Goal: Task Accomplishment & Management: Manage account settings

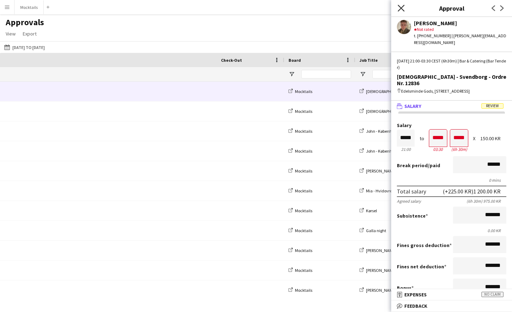
scroll to position [0, 312]
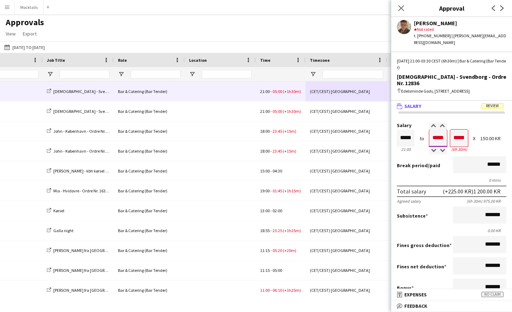
drag, startPoint x: 432, startPoint y: 131, endPoint x: 443, endPoint y: 131, distance: 11.7
click at [443, 131] on input "*****" at bounding box center [438, 138] width 18 height 17
click at [443, 156] on div "Break period /paid ******" at bounding box center [451, 165] width 109 height 18
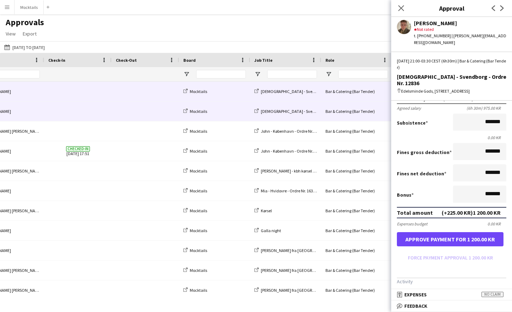
scroll to position [0, 0]
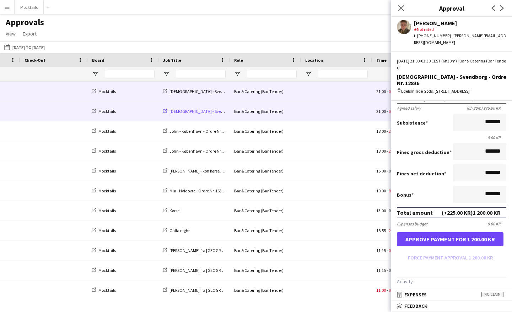
click at [201, 112] on span "Christian - Svendborg - Ordre Nr. 12836" at bounding box center [216, 111] width 95 height 5
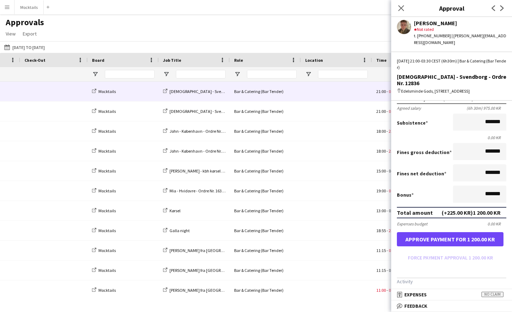
click at [468, 236] on button "Approve payment for 1 200.00 KR" at bounding box center [450, 239] width 107 height 14
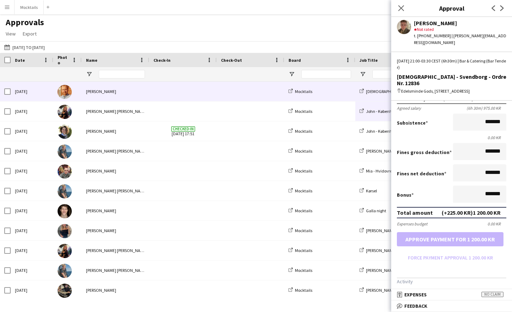
click at [261, 96] on span at bounding box center [250, 92] width 59 height 20
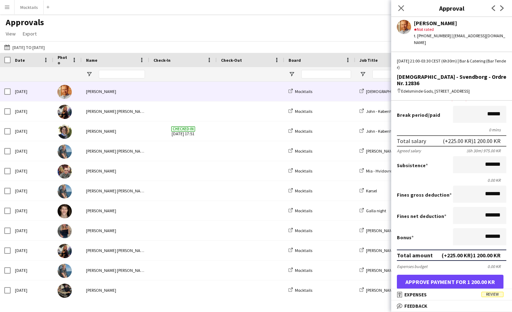
click at [453, 278] on button "Approve payment for 1 200.00 KR" at bounding box center [450, 282] width 107 height 14
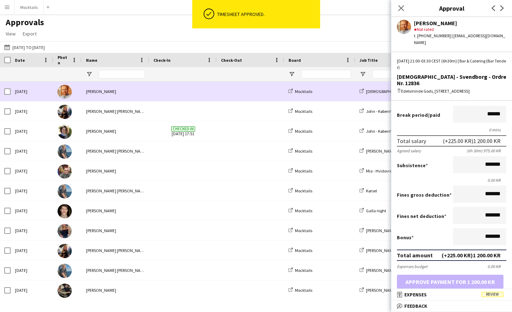
click at [331, 91] on div "Mocktails" at bounding box center [319, 92] width 71 height 20
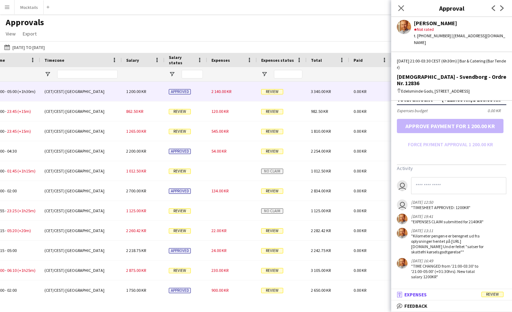
click at [421, 298] on mat-expansion-panel-header "receipt Expenses Review" at bounding box center [451, 294] width 121 height 11
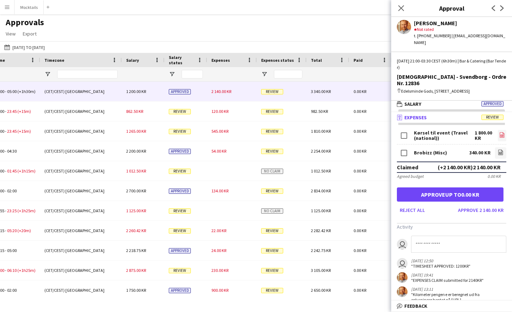
click at [500, 135] on icon at bounding box center [501, 136] width 3 height 2
drag, startPoint x: 472, startPoint y: 127, endPoint x: 485, endPoint y: 132, distance: 13.5
click at [485, 132] on div "1 800.00 KR" at bounding box center [483, 135] width 19 height 11
drag, startPoint x: 472, startPoint y: 126, endPoint x: 490, endPoint y: 131, distance: 19.1
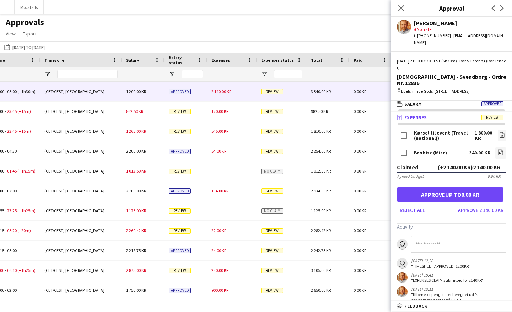
click at [490, 131] on div "Kørsel til event (Travel (national)) 1 800.00 KR file-image" at bounding box center [451, 137] width 109 height 16
click at [490, 131] on div "1 800.00 KR" at bounding box center [483, 135] width 19 height 11
drag, startPoint x: 449, startPoint y: 126, endPoint x: 458, endPoint y: 130, distance: 9.9
click at [458, 130] on div "Kørsel til event (Travel (national))" at bounding box center [444, 135] width 61 height 11
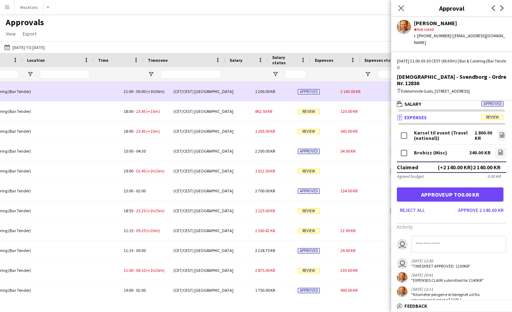
scroll to position [0, 316]
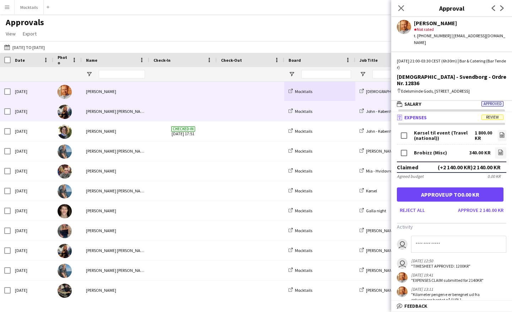
click at [165, 110] on span at bounding box center [182, 112] width 59 height 20
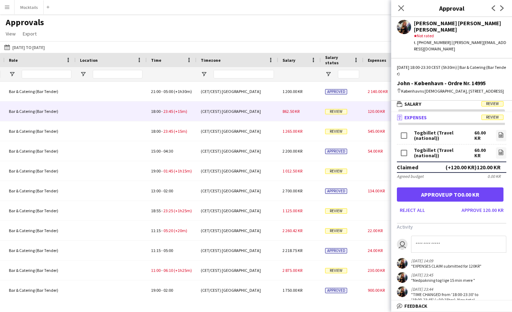
click at [450, 192] on button "Approve up to 0.00 KR" at bounding box center [450, 194] width 107 height 14
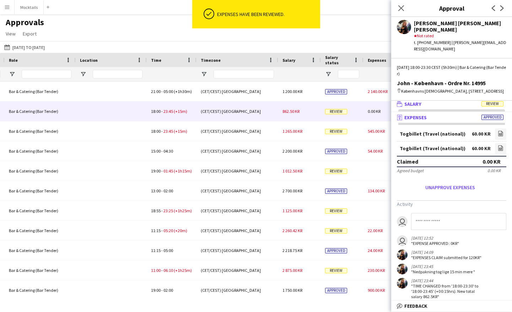
click at [424, 101] on mat-panel-title "wallet Salary Review" at bounding box center [450, 104] width 118 height 6
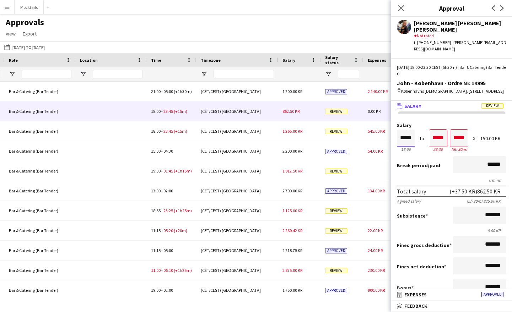
click at [407, 131] on input "*****" at bounding box center [406, 138] width 18 height 17
click at [403, 131] on input "*****" at bounding box center [406, 138] width 18 height 17
type input "*****"
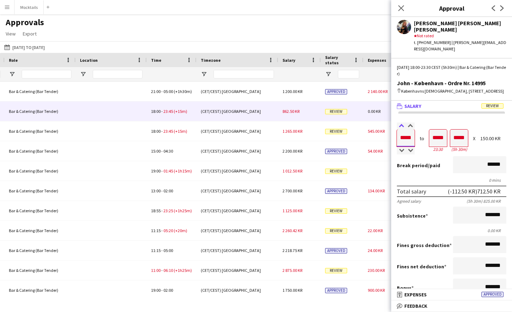
click at [400, 122] on div at bounding box center [401, 125] width 9 height 7
click at [430, 148] on form "Salary ***** 18:00 to ***** 23:30 ***** (5h 30m) X 150.00 KR Break period /paid…" at bounding box center [451, 240] width 121 height 234
click at [402, 130] on input "*****" at bounding box center [406, 138] width 18 height 17
type input "*****"
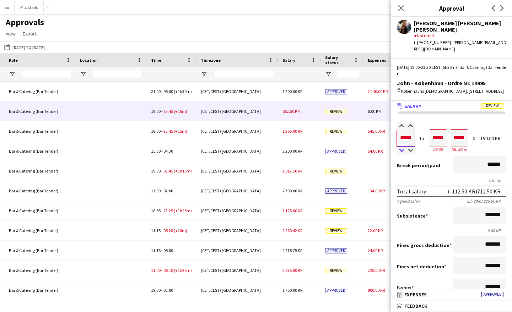
click at [400, 147] on div at bounding box center [401, 150] width 9 height 7
click at [426, 145] on div "Salary ***** 18:00 to ***** 23:30 ***** (5h 30m) X 150.00 KR" at bounding box center [451, 138] width 109 height 31
click at [432, 132] on input "*****" at bounding box center [438, 138] width 18 height 17
type input "*****"
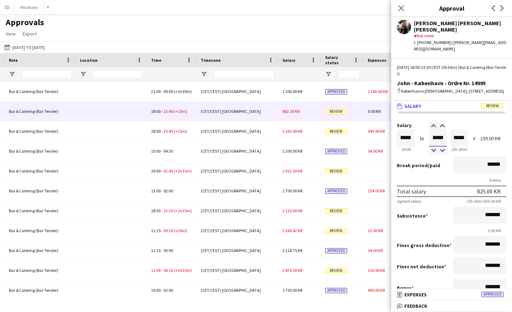
click at [442, 147] on div at bounding box center [442, 150] width 9 height 7
click at [440, 156] on div "Break period /paid ******" at bounding box center [451, 165] width 109 height 18
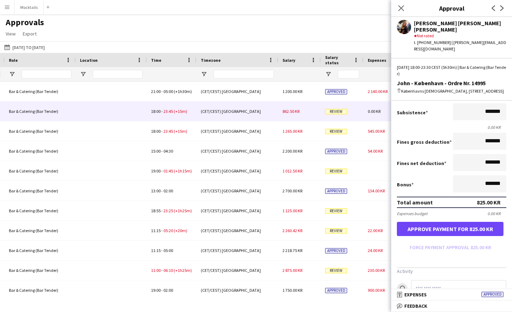
click at [456, 229] on button "Approve payment for 825.00 KR" at bounding box center [450, 229] width 107 height 14
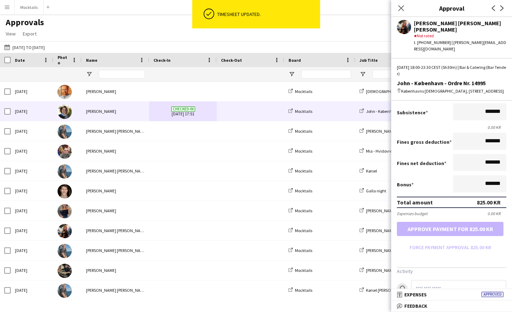
click at [262, 111] on span at bounding box center [250, 112] width 59 height 20
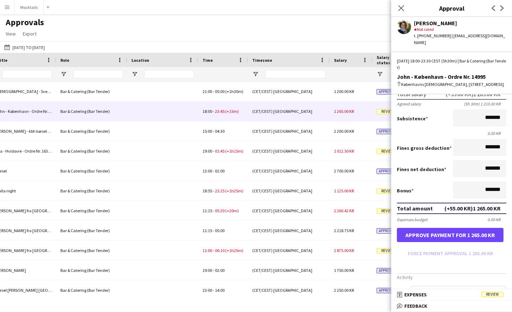
click at [462, 235] on button "Approve payment for 1 265.00 KR" at bounding box center [450, 235] width 107 height 14
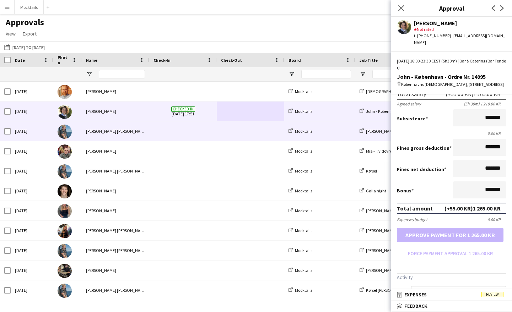
click at [231, 135] on span at bounding box center [250, 131] width 59 height 20
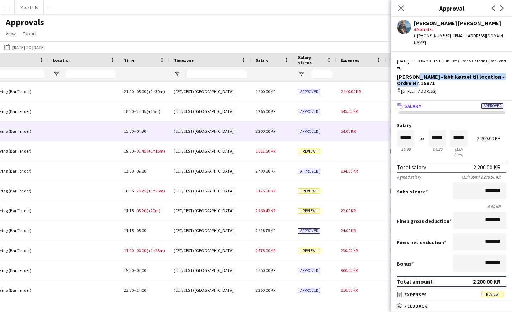
drag, startPoint x: 412, startPoint y: 69, endPoint x: 429, endPoint y: 74, distance: 17.1
click at [429, 74] on div "Sarah - kbh kørsel til location - Ordre Nr. 15871" at bounding box center [451, 79] width 109 height 13
drag, startPoint x: 397, startPoint y: 71, endPoint x: 427, endPoint y: 76, distance: 31.3
click at [427, 76] on div "Sarah - kbh kørsel til location - Ordre Nr. 15871" at bounding box center [451, 79] width 109 height 13
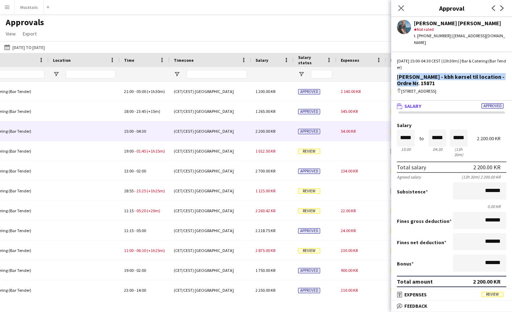
click at [427, 76] on div "Sarah - kbh kørsel til location - Ordre Nr. 15871" at bounding box center [451, 79] width 109 height 13
drag, startPoint x: 397, startPoint y: 71, endPoint x: 425, endPoint y: 75, distance: 28.3
click at [425, 75] on div "Sarah - kbh kørsel til location - Ordre Nr. 15871" at bounding box center [451, 79] width 109 height 13
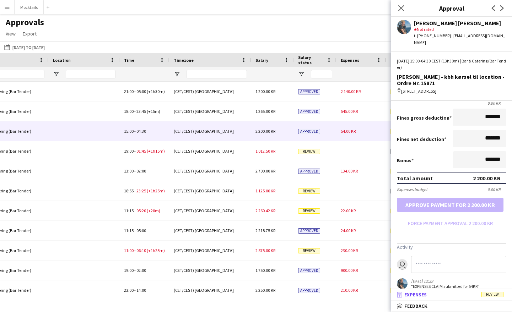
click at [421, 298] on span "Expenses" at bounding box center [415, 294] width 22 height 6
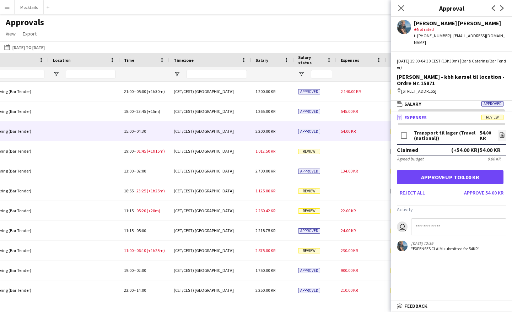
click at [464, 170] on button "Approve up to 0.00 KR" at bounding box center [450, 177] width 107 height 14
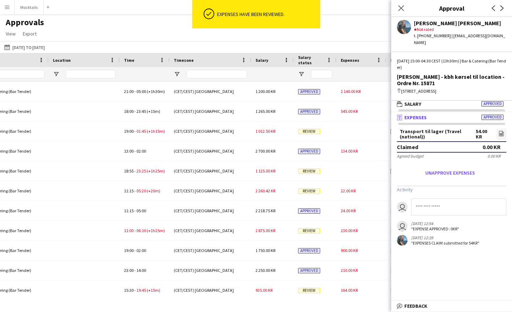
click at [441, 114] on mat-panel-title "receipt Expenses Approved" at bounding box center [450, 117] width 118 height 6
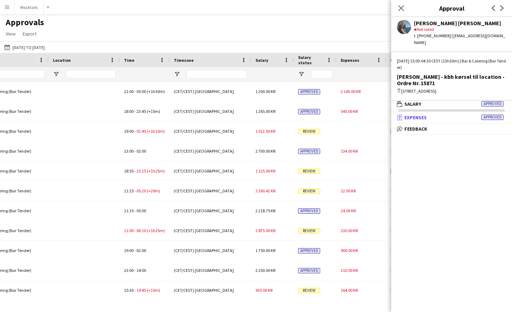
click at [439, 114] on mat-panel-title "receipt Expenses Approved" at bounding box center [450, 117] width 118 height 6
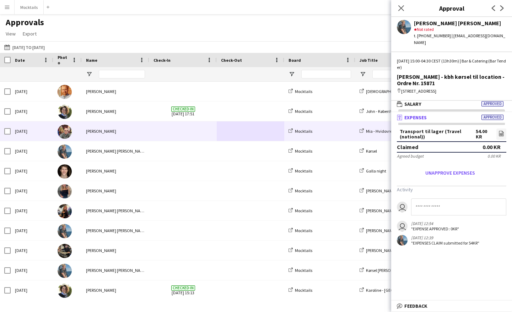
click at [260, 132] on span at bounding box center [250, 131] width 59 height 20
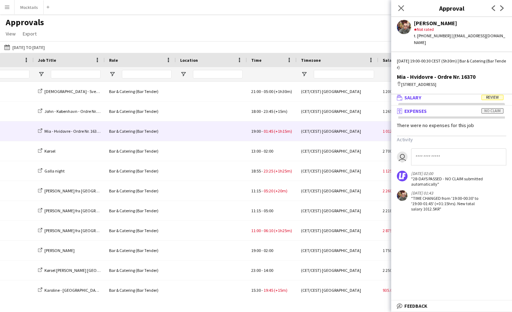
click at [420, 94] on span "Salary" at bounding box center [412, 97] width 17 height 6
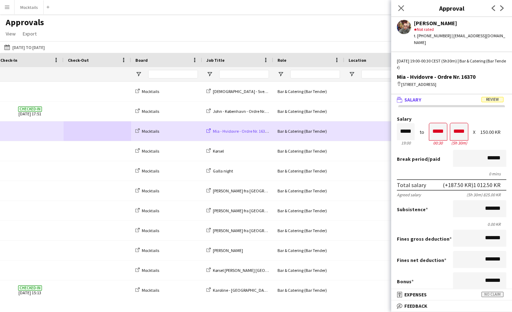
click at [242, 131] on span "Mia - Hvidovre - Ordre Nr. 16370" at bounding box center [241, 131] width 56 height 5
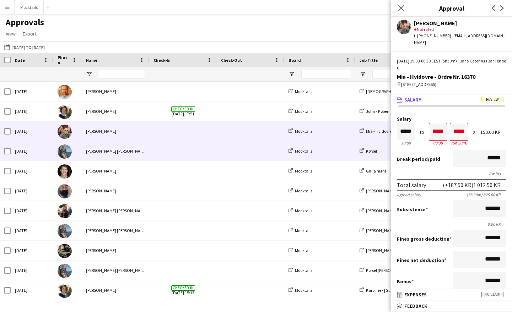
click at [247, 153] on span at bounding box center [250, 151] width 59 height 20
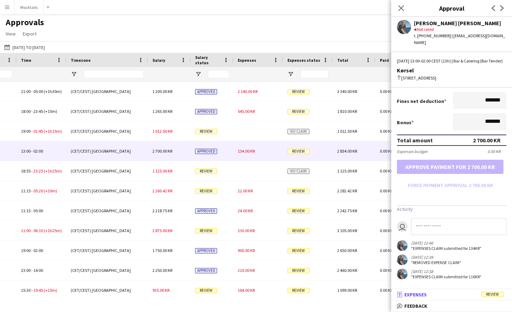
click at [418, 294] on span "Expenses" at bounding box center [415, 294] width 22 height 6
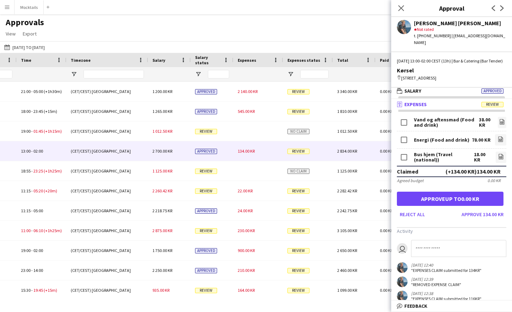
drag, startPoint x: 415, startPoint y: 120, endPoint x: 449, endPoint y: 129, distance: 35.6
click at [449, 129] on div "Vand og aftensmad (Food and drink) 38.00 KR file-image" at bounding box center [451, 123] width 109 height 16
click at [465, 197] on button "Approve up to 0.00 KR" at bounding box center [450, 199] width 107 height 14
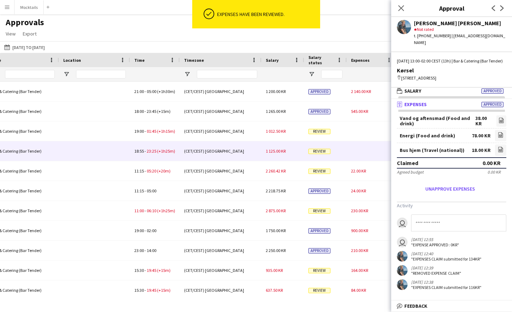
click at [300, 155] on div "1 125.00 KR" at bounding box center [282, 151] width 43 height 20
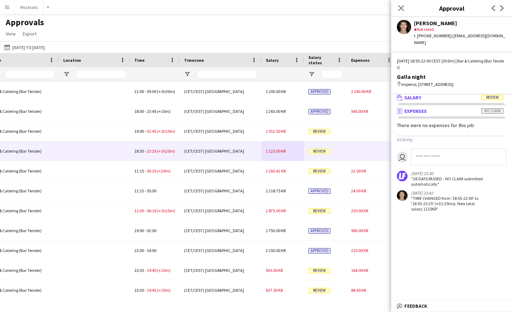
click at [420, 94] on span "Salary" at bounding box center [412, 97] width 17 height 6
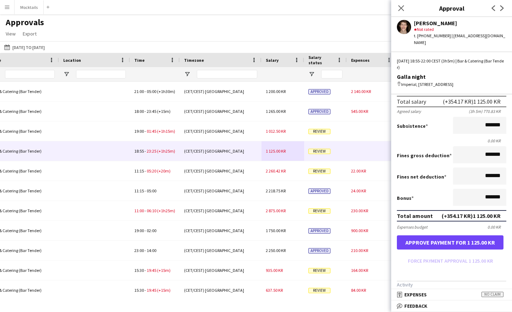
click at [445, 242] on button "Approve payment for 1 125.00 KR" at bounding box center [450, 242] width 107 height 14
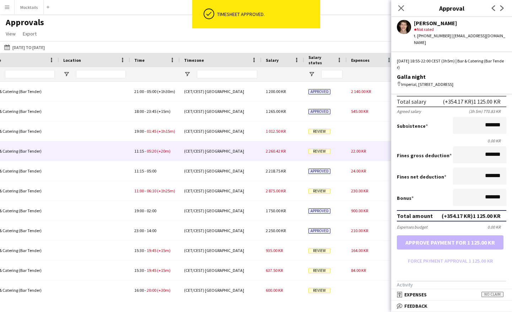
click at [244, 156] on div "(CET/CEST) Copenhagen" at bounding box center [221, 151] width 82 height 20
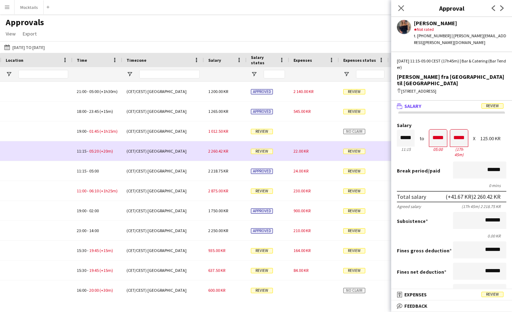
click at [200, 153] on div "(CET/CEST) Copenhagen" at bounding box center [163, 151] width 82 height 20
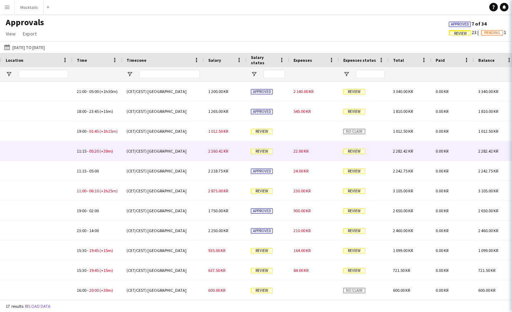
click at [207, 152] on div "2 260.42 KR" at bounding box center [225, 151] width 43 height 20
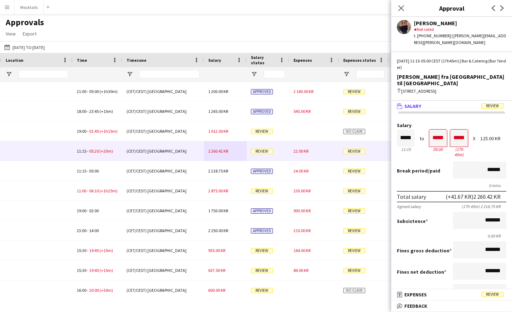
drag, startPoint x: 433, startPoint y: 138, endPoint x: 443, endPoint y: 138, distance: 9.6
click at [443, 147] on div "05:00" at bounding box center [438, 149] width 18 height 5
click at [444, 147] on div "05:00" at bounding box center [438, 149] width 18 height 5
drag, startPoint x: 448, startPoint y: 136, endPoint x: 473, endPoint y: 137, distance: 25.2
click at [473, 137] on div "Salary ***** 11:15 to ***** 05:00 ***** (17h 45m) X 125.00 KR" at bounding box center [451, 141] width 109 height 36
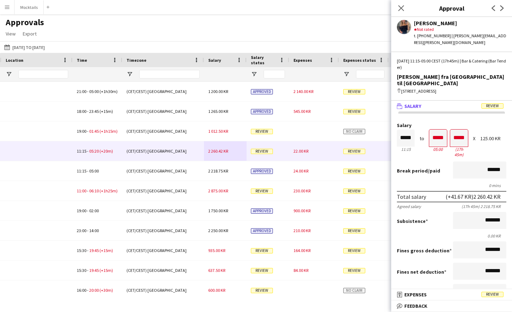
click at [473, 137] on div "Salary ***** 11:15 to ***** 05:00 ***** (17h 45m) X 125.00 KR" at bounding box center [451, 141] width 109 height 36
drag, startPoint x: 447, startPoint y: 181, endPoint x: 468, endPoint y: 181, distance: 21.7
click at [468, 193] on div "(+41.67 KR) 2 260.42 KR" at bounding box center [472, 196] width 55 height 7
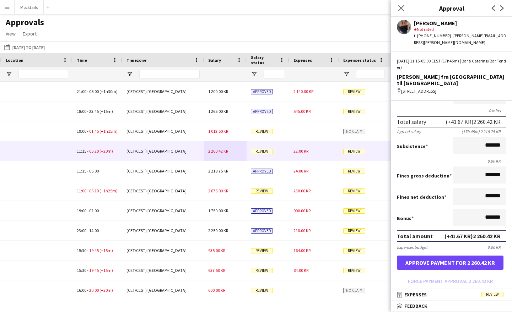
click at [451, 256] on button "Approve payment for 2 260.42 KR" at bounding box center [450, 263] width 107 height 14
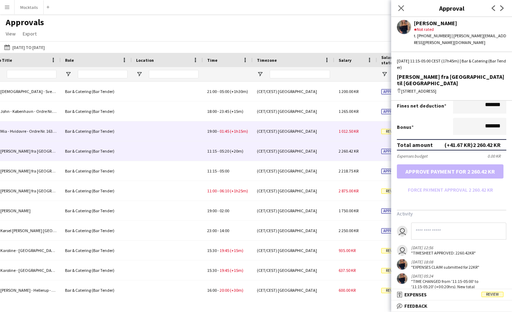
click at [314, 127] on div "(CET/CEST) Copenhagen" at bounding box center [293, 131] width 82 height 20
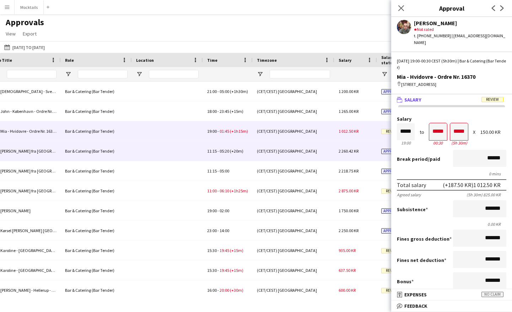
click at [319, 154] on div "(CET/CEST) Copenhagen" at bounding box center [293, 151] width 82 height 20
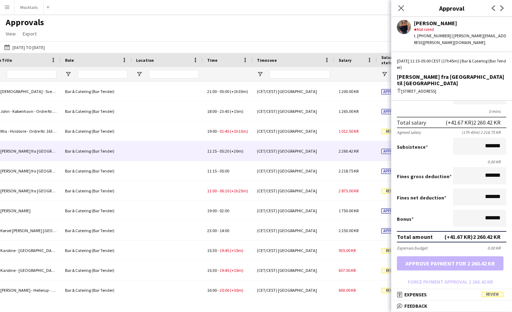
click at [459, 233] on div "(+41.67 KR) 2 260.42 KR" at bounding box center [472, 236] width 56 height 7
click at [459, 268] on form "Salary ***** 11:15 to ***** 05:00 ***** (17h 45m) X 125.00 KR Break period /pai…" at bounding box center [451, 168] width 121 height 239
click at [453, 294] on mat-panel-title "receipt Expenses Review" at bounding box center [450, 294] width 118 height 6
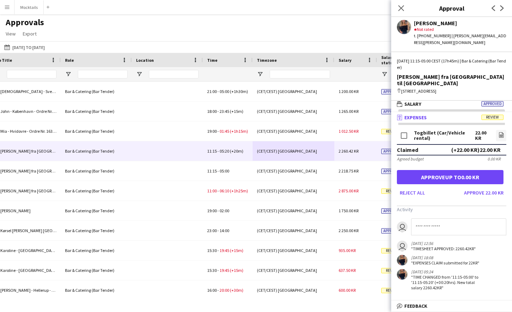
click at [462, 170] on button "Approve up to 0.00 KR" at bounding box center [450, 177] width 107 height 14
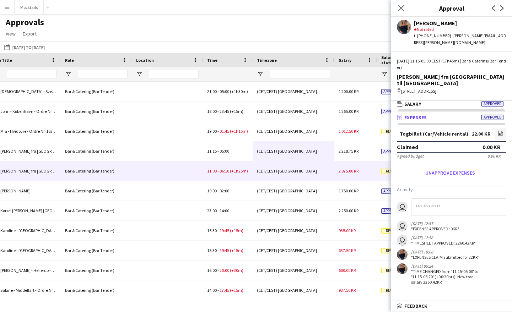
click at [305, 172] on div "(CET/CEST) Copenhagen" at bounding box center [293, 171] width 82 height 20
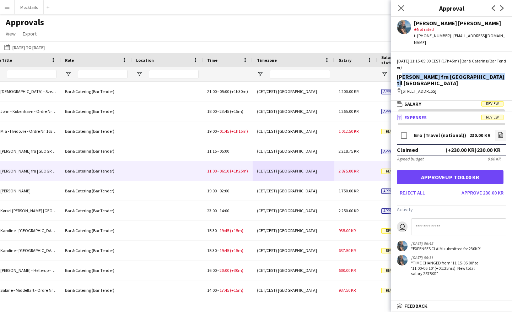
drag, startPoint x: 399, startPoint y: 72, endPoint x: 490, endPoint y: 72, distance: 91.6
click at [490, 73] on div "[PERSON_NAME] fra [GEOGRAPHIC_DATA] til [GEOGRAPHIC_DATA]" at bounding box center [451, 79] width 109 height 13
click at [472, 170] on button "Approve up to 0.00 KR" at bounding box center [450, 177] width 107 height 14
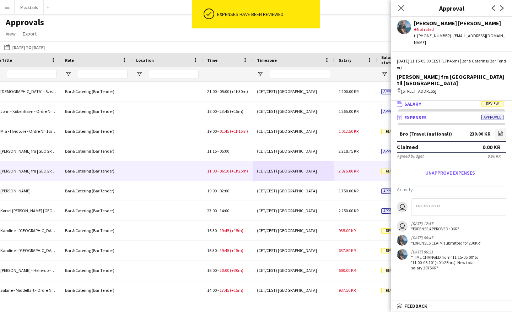
click at [444, 99] on mat-expansion-panel-header "wallet Salary Review" at bounding box center [451, 104] width 121 height 11
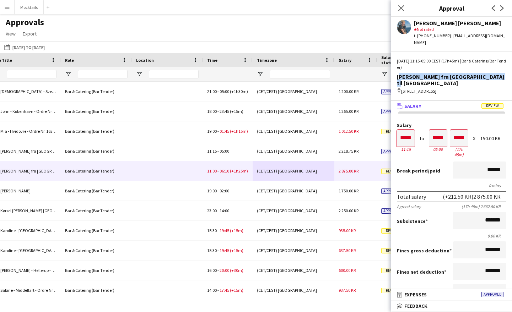
drag, startPoint x: 397, startPoint y: 70, endPoint x: 489, endPoint y: 70, distance: 92.0
click at [489, 73] on div "[PERSON_NAME] fra [GEOGRAPHIC_DATA] til [GEOGRAPHIC_DATA]" at bounding box center [451, 79] width 109 height 13
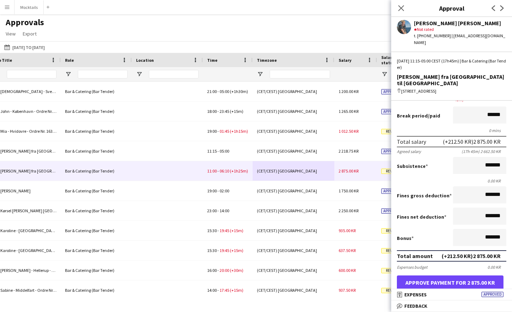
scroll to position [56, 0]
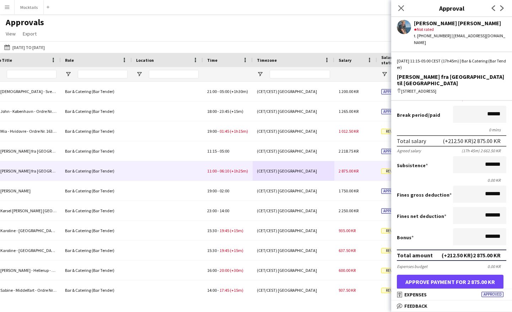
click at [480, 275] on button "Approve payment for 2 875.00 KR" at bounding box center [450, 282] width 107 height 14
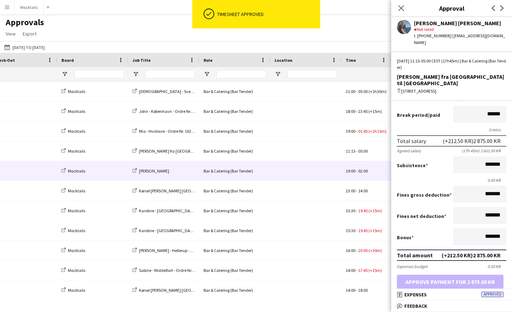
scroll to position [0, 156]
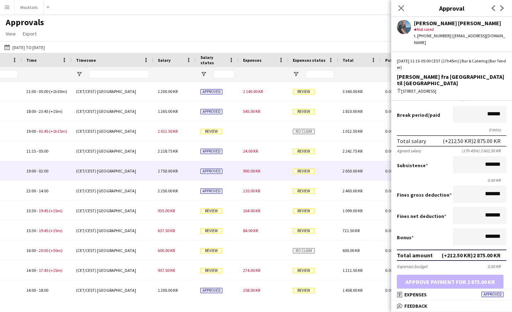
click at [269, 171] on div "900.00 KR" at bounding box center [264, 171] width 50 height 20
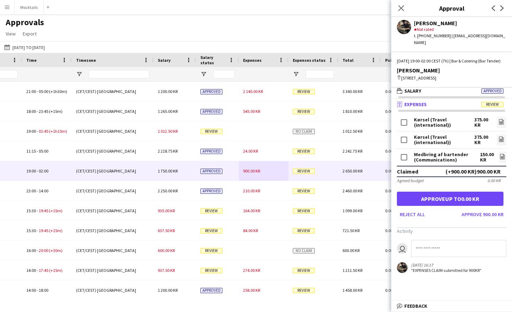
drag, startPoint x: 414, startPoint y: 118, endPoint x: 454, endPoint y: 125, distance: 40.6
click at [454, 125] on div "Kørsel (Travel (international))" at bounding box center [444, 122] width 60 height 11
click at [500, 122] on icon at bounding box center [501, 123] width 3 height 2
click at [487, 162] on div "150.00 KR" at bounding box center [487, 157] width 14 height 11
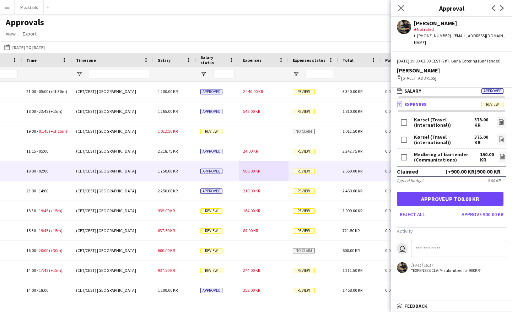
click at [468, 201] on button "Approve up to 0.00 KR" at bounding box center [450, 199] width 107 height 14
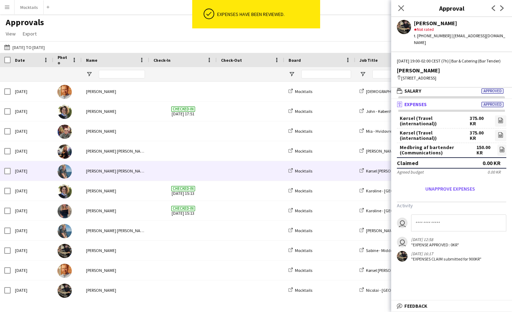
click at [269, 173] on span at bounding box center [250, 171] width 59 height 20
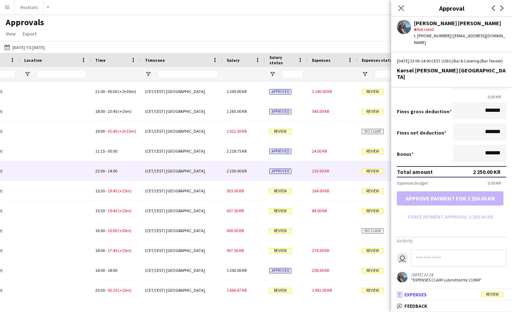
click at [433, 292] on mat-panel-title "receipt Expenses Review" at bounding box center [450, 294] width 118 height 6
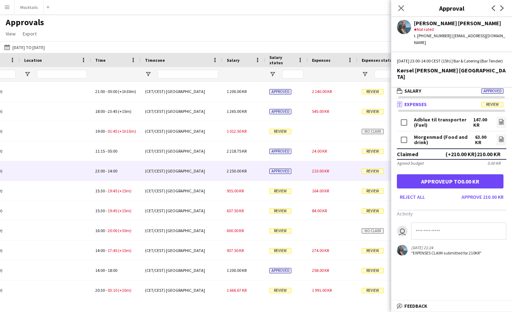
click at [461, 174] on button "Approve up to 0.00 KR" at bounding box center [450, 181] width 107 height 14
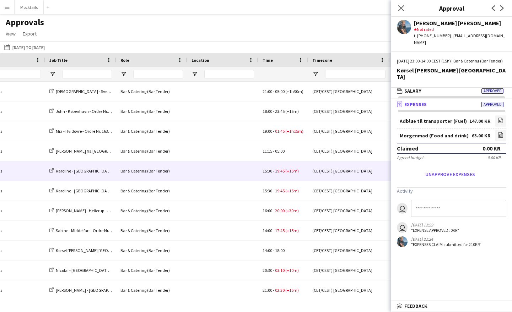
click at [234, 179] on div at bounding box center [222, 171] width 71 height 20
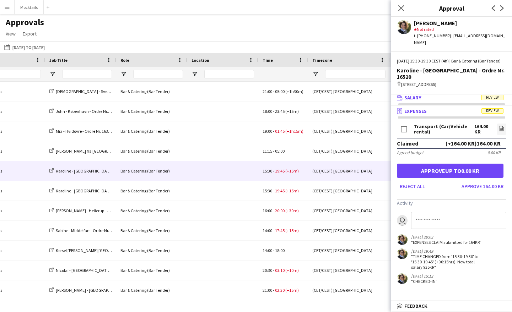
click at [438, 94] on mat-panel-title "wallet Salary Review" at bounding box center [450, 97] width 118 height 6
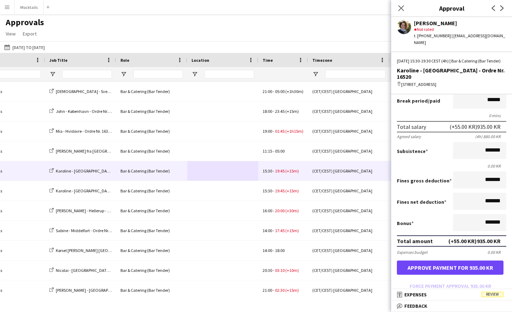
click at [463, 265] on button "Approve payment for 935.00 KR" at bounding box center [450, 268] width 107 height 14
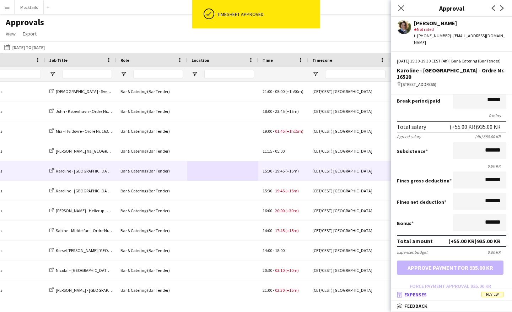
click at [422, 294] on span "Expenses" at bounding box center [415, 294] width 22 height 6
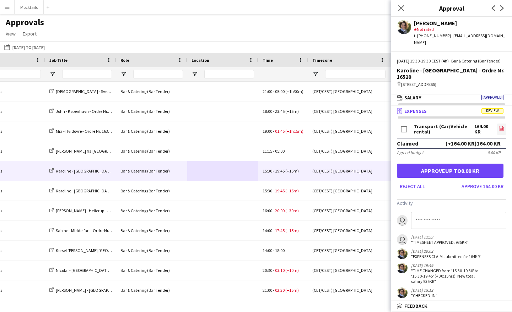
click at [499, 126] on icon "file-image" at bounding box center [501, 129] width 6 height 6
click at [458, 167] on button "Approve up to 0.00 KR" at bounding box center [450, 171] width 107 height 14
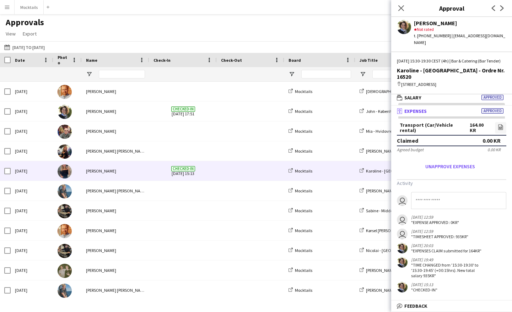
click at [246, 173] on span at bounding box center [250, 171] width 59 height 20
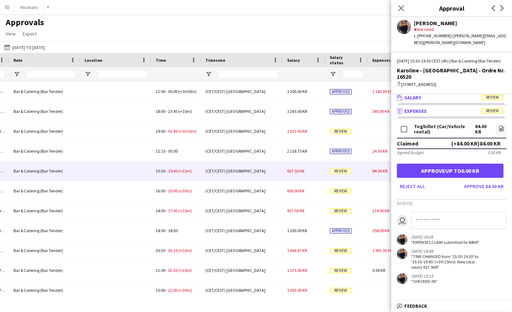
click at [423, 94] on mat-panel-title "wallet Salary Review" at bounding box center [450, 97] width 118 height 6
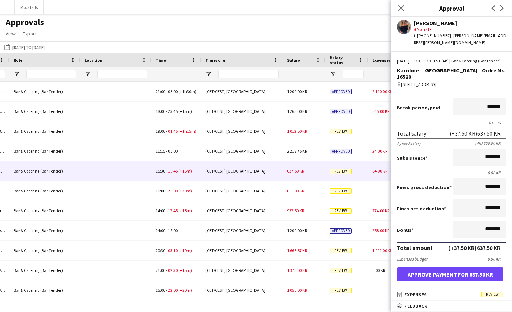
click at [447, 272] on button "Approve payment for 637.50 KR" at bounding box center [450, 274] width 107 height 14
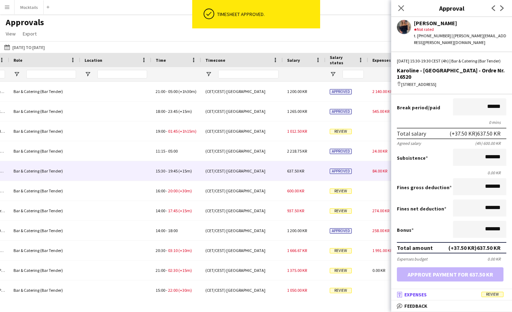
click at [412, 291] on span "Expenses" at bounding box center [415, 294] width 22 height 6
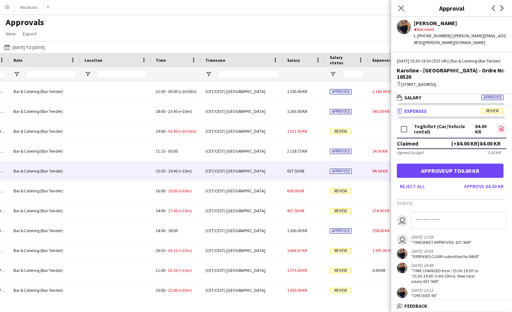
click at [500, 128] on icon at bounding box center [501, 129] width 3 height 2
click at [501, 126] on icon "file-image" at bounding box center [501, 129] width 6 height 6
click at [422, 108] on span "Expenses" at bounding box center [415, 111] width 22 height 6
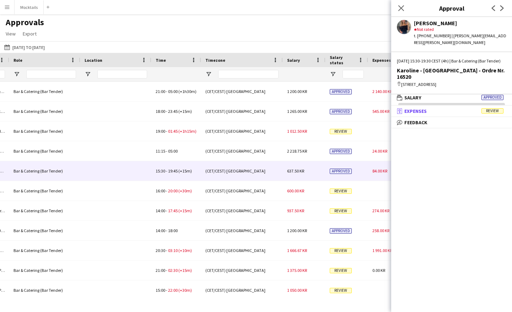
click at [421, 108] on span "Expenses" at bounding box center [415, 111] width 22 height 6
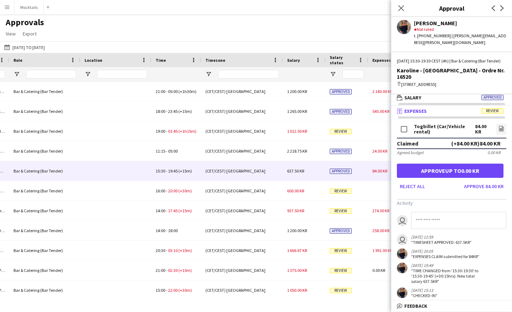
click at [458, 140] on div "(+84.00 KR) 84.00 KR" at bounding box center [475, 143] width 49 height 7
click at [453, 140] on div "(+84.00 KR) 84.00 KR" at bounding box center [475, 143] width 49 height 7
click at [461, 108] on mat-expansion-panel-header "receipt Expenses Review" at bounding box center [451, 111] width 121 height 11
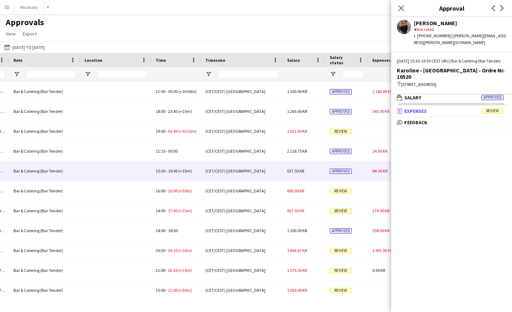
click at [467, 108] on mat-expansion-panel-header "receipt Expenses Review" at bounding box center [451, 111] width 121 height 11
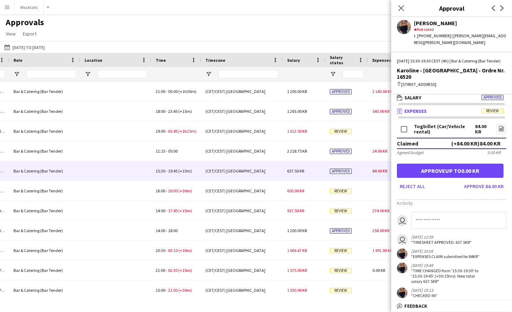
click at [438, 213] on input at bounding box center [458, 220] width 95 height 17
click at [500, 126] on icon "file-image" at bounding box center [501, 129] width 6 height 6
click at [417, 181] on button "Reject all" at bounding box center [412, 186] width 31 height 11
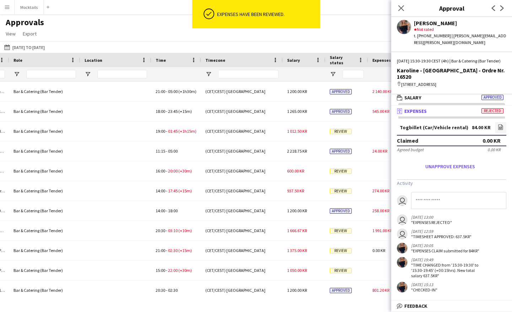
click at [440, 198] on input at bounding box center [458, 200] width 95 height 17
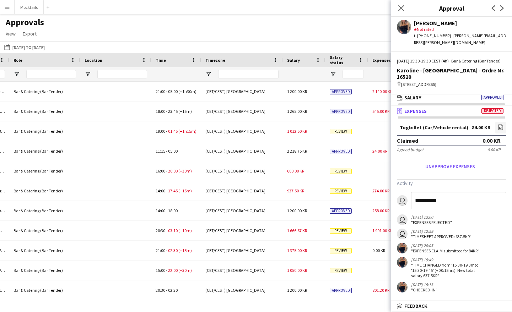
type input "**********"
click at [459, 108] on mat-panel-title "receipt Expenses Rejected" at bounding box center [450, 111] width 118 height 6
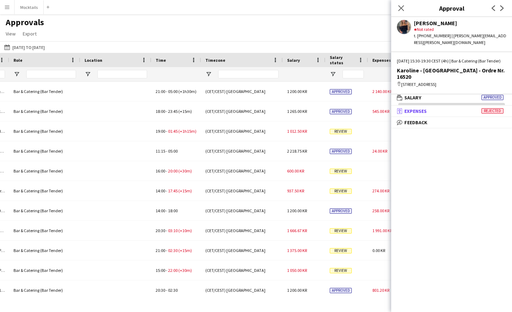
click at [459, 108] on mat-panel-title "receipt Expenses Rejected" at bounding box center [450, 111] width 118 height 6
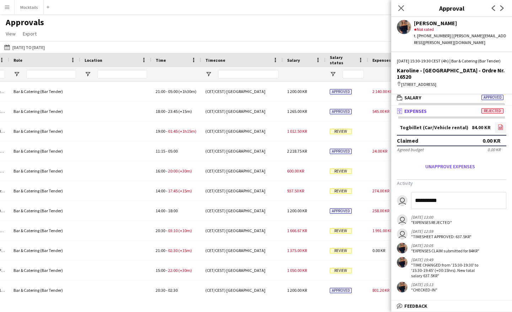
click at [499, 125] on link "file-image" at bounding box center [500, 127] width 11 height 11
click at [444, 192] on input "**********" at bounding box center [458, 200] width 95 height 17
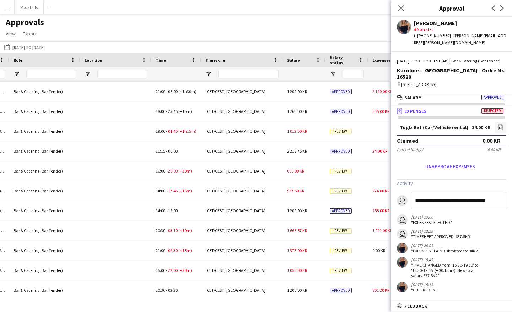
type input "**********"
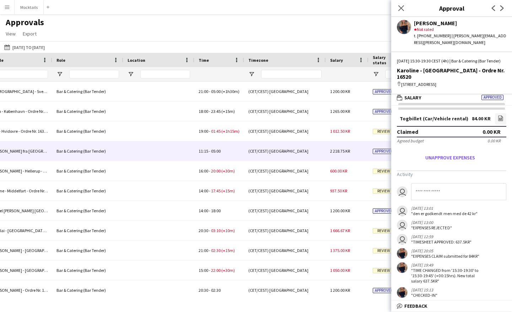
scroll to position [0, 328]
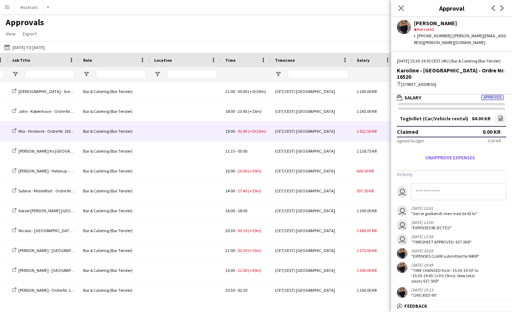
click at [195, 137] on div at bounding box center [185, 131] width 71 height 20
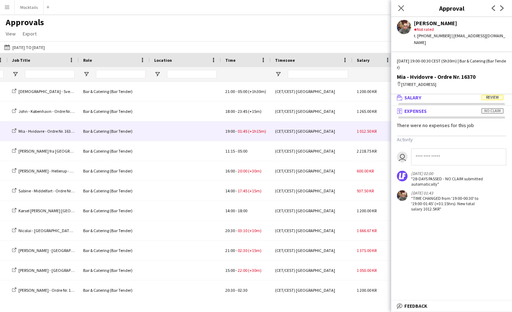
click at [429, 94] on mat-panel-title "wallet Salary Review" at bounding box center [450, 97] width 118 height 6
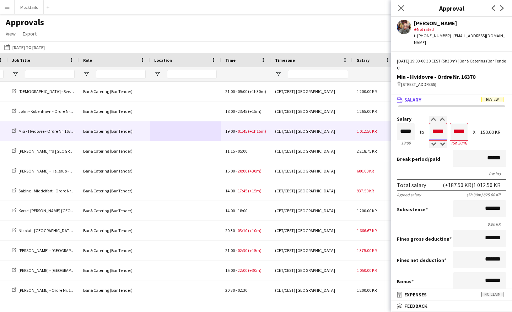
drag, startPoint x: 431, startPoint y: 126, endPoint x: 444, endPoint y: 126, distance: 12.8
click at [444, 126] on input "*****" at bounding box center [438, 131] width 18 height 17
click at [437, 150] on div "Break period /paid ******" at bounding box center [451, 159] width 109 height 18
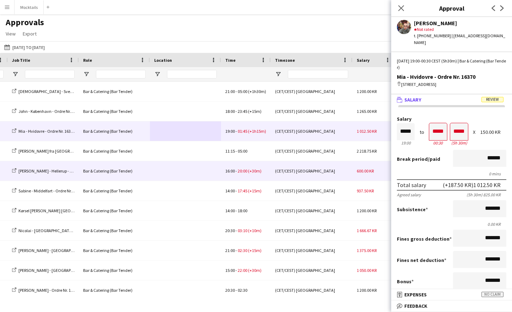
click at [186, 174] on div at bounding box center [185, 171] width 71 height 20
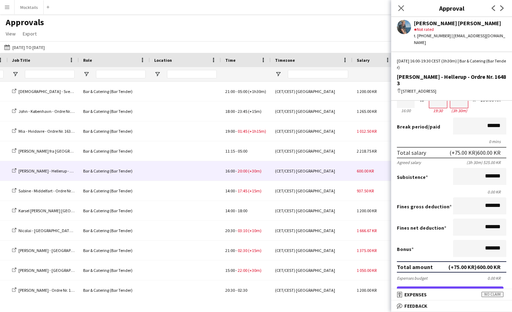
click at [451, 287] on button "Approve payment for 600.00 KR" at bounding box center [450, 294] width 107 height 14
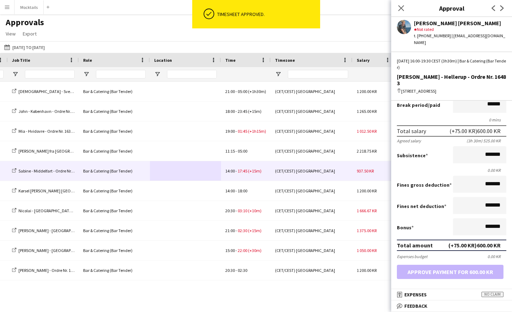
click at [188, 173] on div at bounding box center [185, 171] width 71 height 20
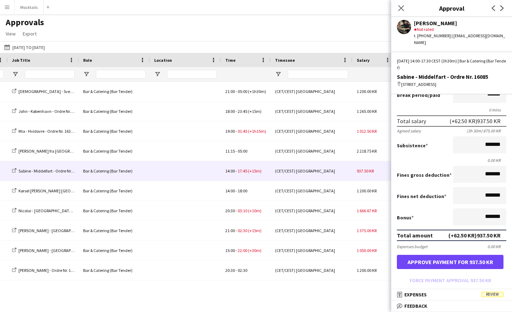
click at [454, 258] on button "Approve payment for 937.50 KR" at bounding box center [450, 262] width 107 height 14
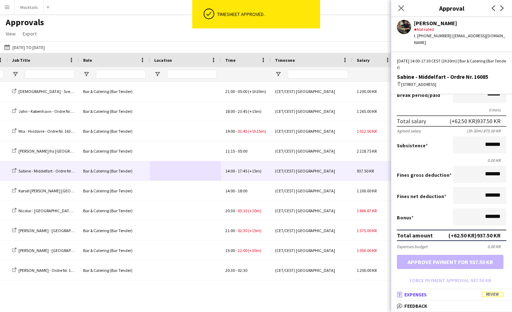
click at [428, 293] on mat-panel-title "receipt Expenses Review" at bounding box center [450, 294] width 118 height 6
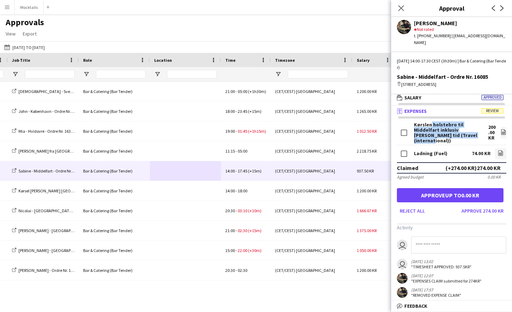
drag, startPoint x: 429, startPoint y: 117, endPoint x: 469, endPoint y: 130, distance: 42.3
click at [469, 130] on div "Kørslen holstebro til Middelfart inklusiv ladet tid (Travel (international))" at bounding box center [451, 132] width 74 height 21
click at [479, 188] on button "Approve up to 0.00 KR" at bounding box center [450, 195] width 107 height 14
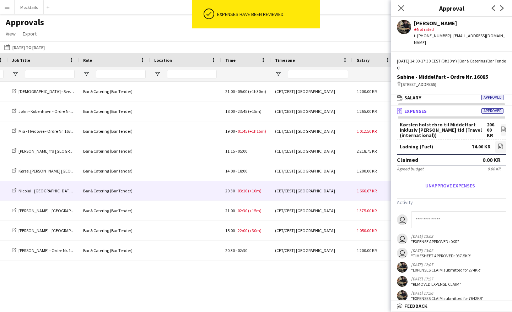
click at [200, 190] on div at bounding box center [185, 191] width 71 height 20
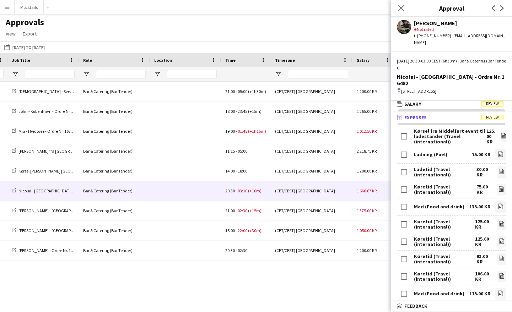
scroll to position [0, 0]
drag, startPoint x: 440, startPoint y: 119, endPoint x: 462, endPoint y: 127, distance: 23.9
click at [462, 129] on div "Kørsel fra Middelfart event til ladestander (Travel (international))" at bounding box center [450, 137] width 72 height 16
click at [500, 221] on icon "file-image" at bounding box center [501, 224] width 6 height 6
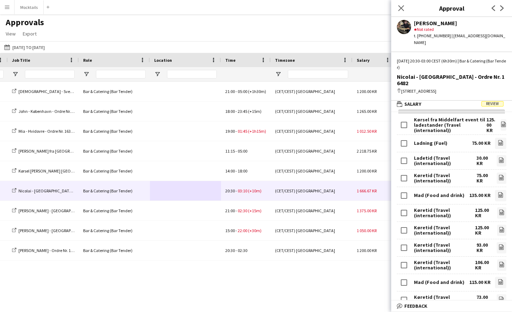
scroll to position [12, 0]
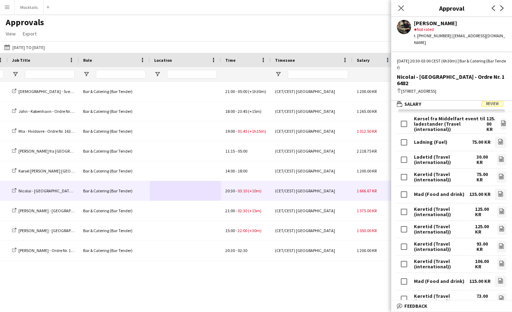
click at [278, 283] on div "21:00 - 02:30 (+15m) Bar & Catering (Bar Tender) Maria - København - Ordre Nr. …" at bounding box center [256, 191] width 512 height 218
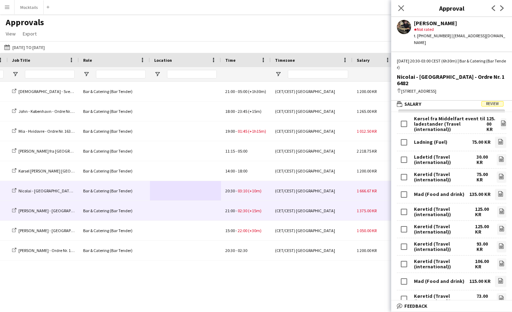
click at [195, 207] on div at bounding box center [185, 211] width 71 height 20
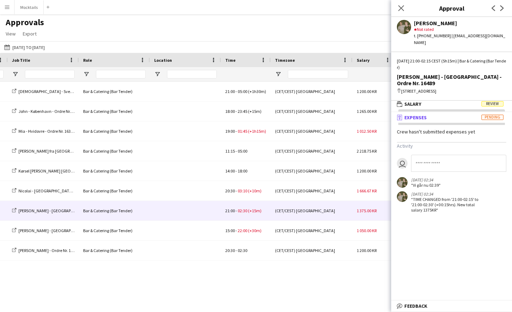
click at [444, 114] on mat-panel-title "receipt Expenses Pending" at bounding box center [450, 117] width 118 height 6
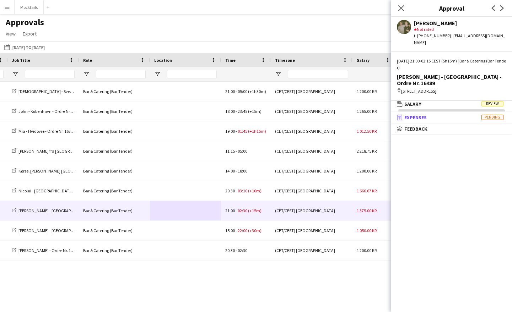
click at [444, 114] on mat-panel-title "receipt Expenses Pending" at bounding box center [450, 117] width 118 height 6
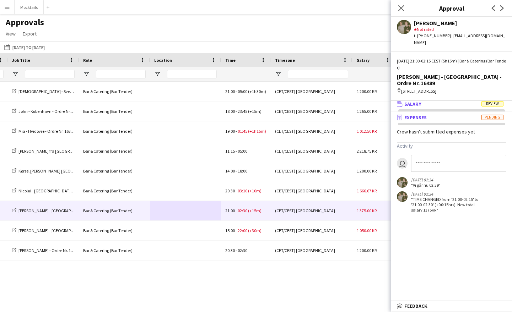
click at [435, 101] on mat-panel-title "wallet Salary Review" at bounding box center [450, 104] width 118 height 6
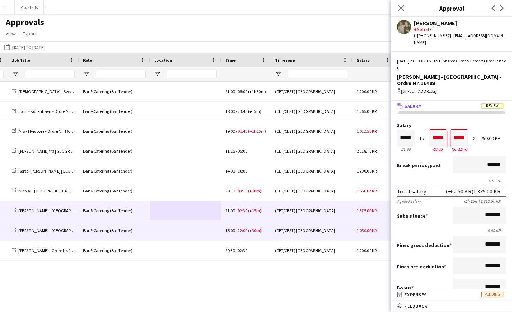
click at [205, 228] on div at bounding box center [185, 231] width 71 height 20
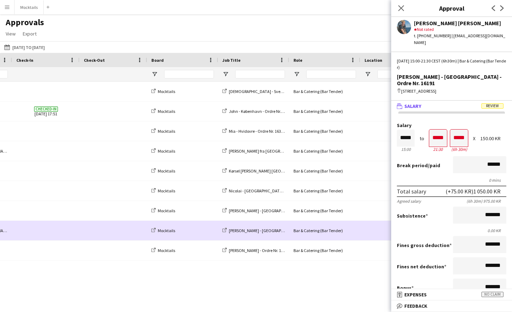
scroll to position [0, -6]
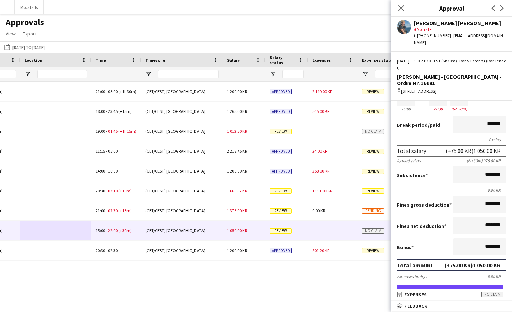
click at [450, 285] on button "Approve payment for 1 050.00 KR" at bounding box center [450, 292] width 107 height 14
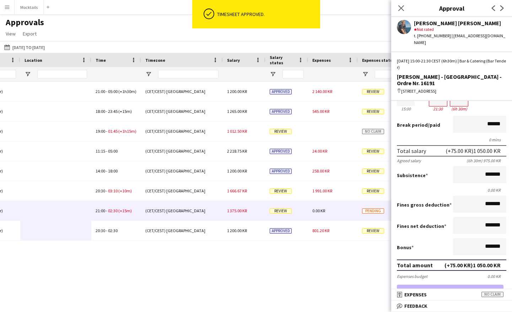
click at [212, 211] on div "(CET/CEST) Copenhagen" at bounding box center [182, 211] width 82 height 20
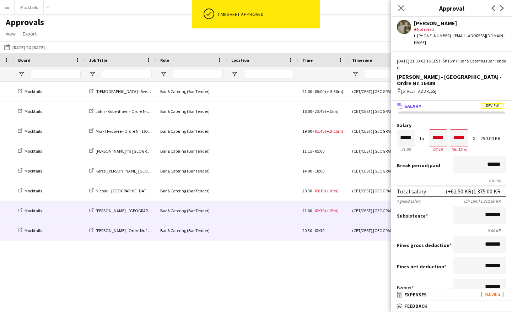
click at [243, 226] on div at bounding box center [262, 231] width 71 height 20
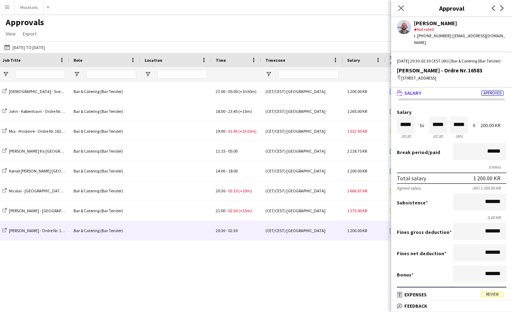
click at [238, 257] on div "Bar & Catering (Bar Tender) Maria - København - Ordre Nr. 16489 Mocktails 21:00…" at bounding box center [256, 191] width 512 height 218
click at [401, 10] on icon "Close pop-in" at bounding box center [400, 8] width 7 height 7
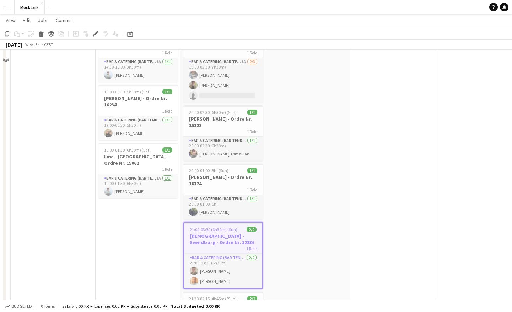
scroll to position [141, 0]
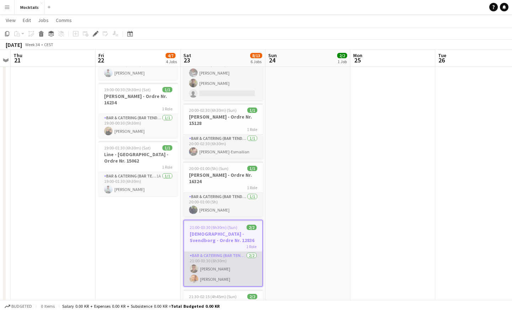
click at [227, 273] on app-card-role "Bar & Catering (Bar Tender) 2/2 21:00-03:30 (6h30m) Martin Axelsson Laurits Ber…" at bounding box center [223, 269] width 78 height 34
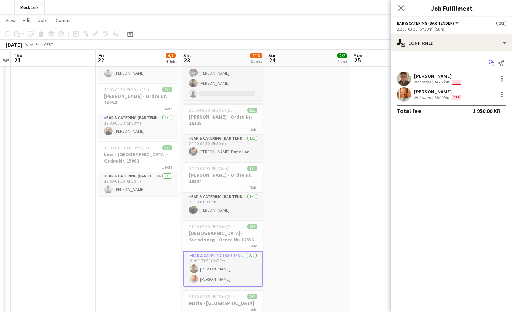
click at [490, 62] on icon "Start chat" at bounding box center [491, 63] width 6 height 6
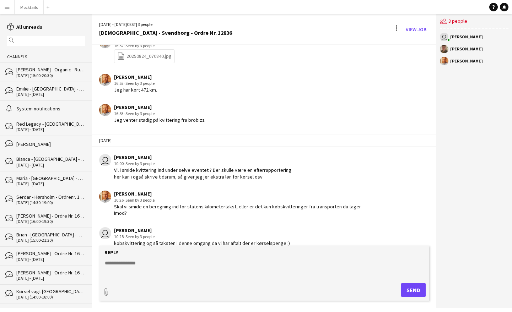
drag, startPoint x: 184, startPoint y: 235, endPoint x: 289, endPoint y: 233, distance: 105.1
click at [289, 233] on div "user Hektor Pantas 10:28 · Seen by 3 people købskvittering og så taksten i denn…" at bounding box center [236, 237] width 275 height 20
drag, startPoint x: 172, startPoint y: 204, endPoint x: 374, endPoint y: 203, distance: 201.7
click at [374, 203] on app-chat-message "Laurits Bergenholtz 10:26 · Seen by 3 people Skal vi smide en beregning ind for…" at bounding box center [264, 203] width 344 height 33
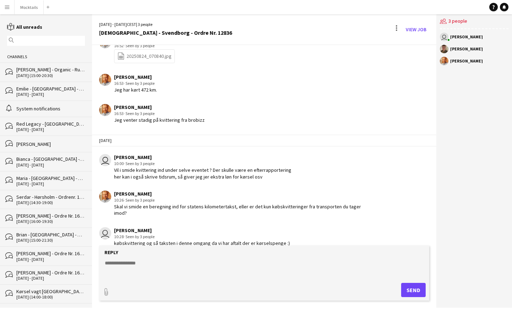
click at [374, 203] on app-chat-message "Laurits Bergenholtz 10:26 · Seen by 3 people Skal vi smide en beregning ind for…" at bounding box center [264, 203] width 344 height 33
drag, startPoint x: 181, startPoint y: 234, endPoint x: 293, endPoint y: 236, distance: 112.6
click at [293, 236] on div "user Hektor Pantas 10:28 · Seen by 3 people købskvittering og så taksten i denn…" at bounding box center [236, 237] width 275 height 20
drag, startPoint x: 233, startPoint y: 202, endPoint x: 368, endPoint y: 204, distance: 134.9
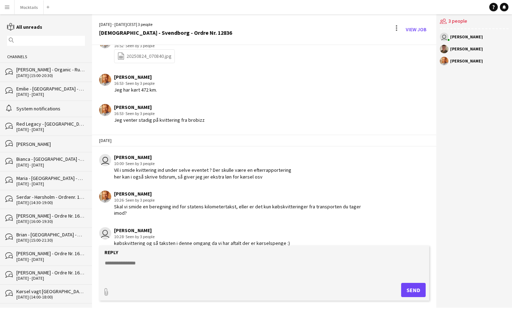
click at [368, 204] on div "Laurits Bergenholtz 10:26 · Seen by 3 people Skal vi smide en beregning ind for…" at bounding box center [236, 204] width 275 height 26
click at [158, 265] on textarea at bounding box center [265, 269] width 323 height 18
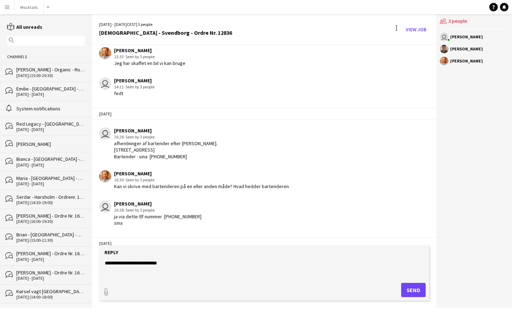
scroll to position [391, 0]
type textarea "**********"
click at [415, 290] on button "Send" at bounding box center [413, 290] width 24 height 14
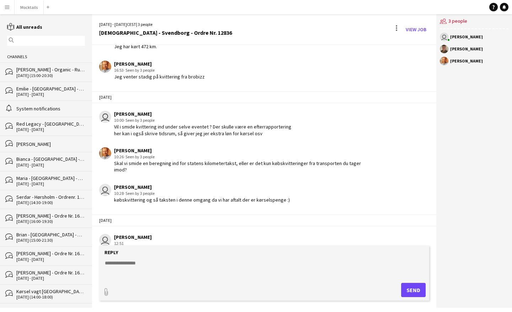
drag, startPoint x: 196, startPoint y: 240, endPoint x: 277, endPoint y: 242, distance: 81.0
click at [277, 242] on div "user Hektor Pantas 12:51 De 2 timer i lagte ekstra på var det ekstra tid på eve…" at bounding box center [236, 244] width 275 height 20
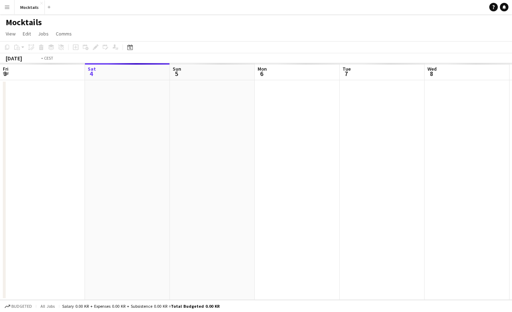
scroll to position [0, 244]
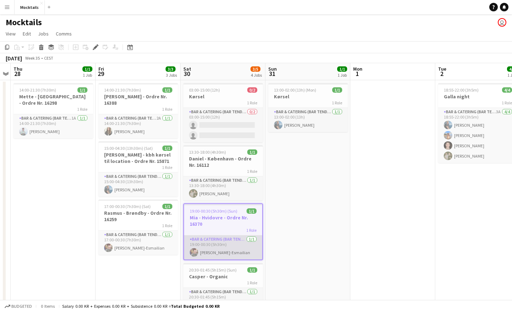
click at [224, 251] on app-card-role "Bar & Catering (Bar Tender) 1/1 19:00-00:30 (5h30m) Sina Behnam-Esmailian" at bounding box center [223, 247] width 78 height 24
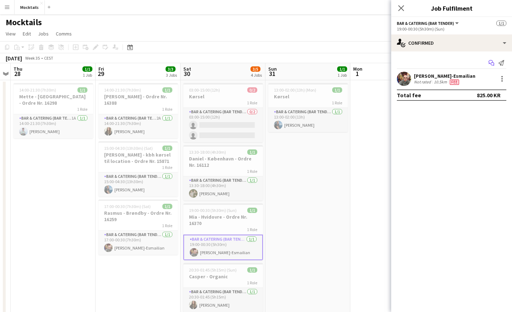
click at [491, 63] on icon "Start chat" at bounding box center [491, 63] width 6 height 6
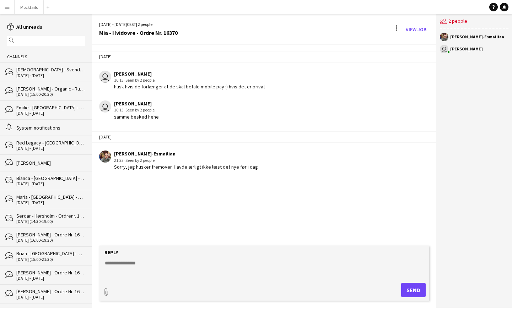
drag, startPoint x: 224, startPoint y: 85, endPoint x: 239, endPoint y: 115, distance: 34.0
click at [239, 115] on div "28-08-2025 user Hektor Pantas 16:13 · Seen by 2 people husk hvis de forlænger a…" at bounding box center [264, 110] width 344 height 130
click at [239, 115] on div "user Hektor Pantas 16:13 · Seen by 2 people samme besked hehe" at bounding box center [236, 110] width 275 height 20
click at [244, 197] on div "28-08-2025 user Hektor Pantas 16:13 · Seen by 2 people husk hvis de forlænger a…" at bounding box center [264, 145] width 344 height 201
click at [189, 263] on textarea at bounding box center [265, 269] width 323 height 18
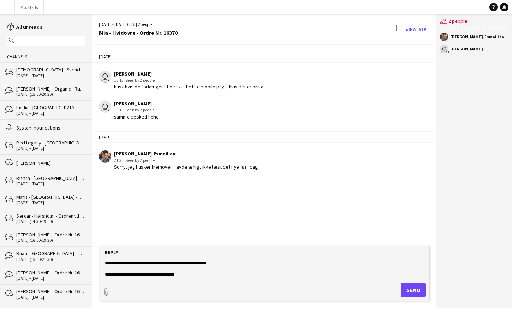
type textarea "**********"
click at [407, 287] on button "Send" at bounding box center [413, 290] width 24 height 14
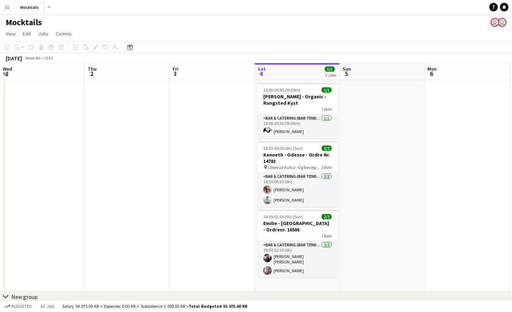
scroll to position [0, 170]
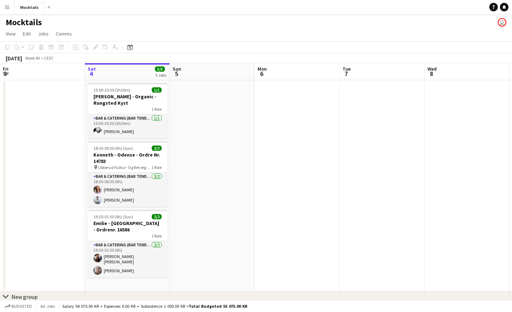
click at [6, 9] on app-icon "Menu" at bounding box center [7, 7] width 6 height 6
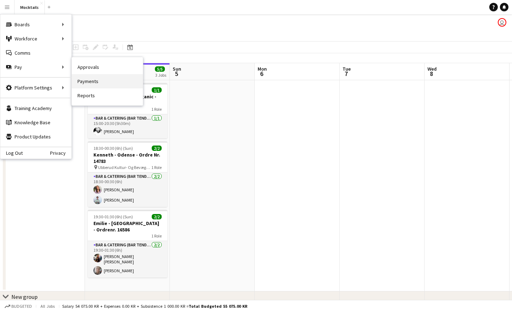
click at [108, 83] on link "Payments" at bounding box center [107, 81] width 71 height 14
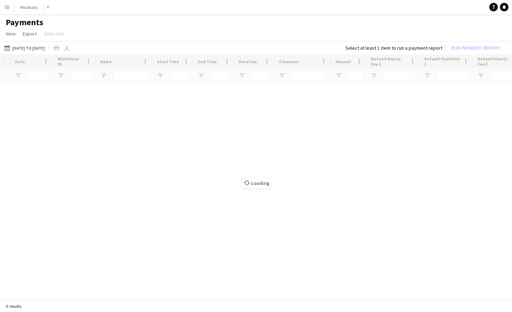
type input "*****"
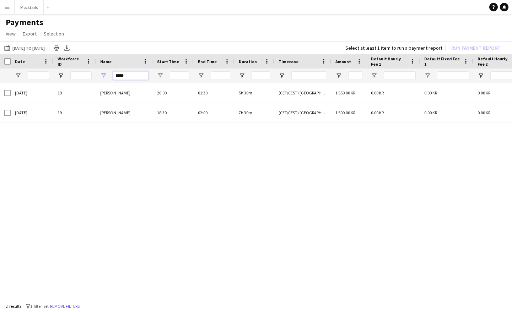
click at [137, 79] on input "*****" at bounding box center [131, 75] width 36 height 9
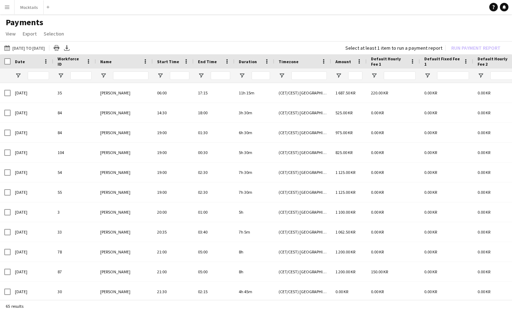
click at [118, 36] on app-page-menu "View Customise view Customise filters Reset Filters Reset View Reset All Export…" at bounding box center [256, 34] width 512 height 13
click at [346, 62] on span "Amount" at bounding box center [343, 61] width 16 height 5
click at [346, 62] on span at bounding box center [349, 61] width 9 height 6
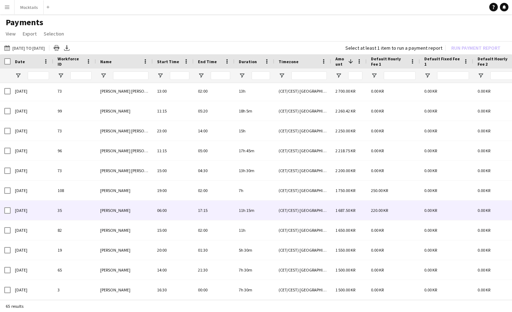
scroll to position [22, 0]
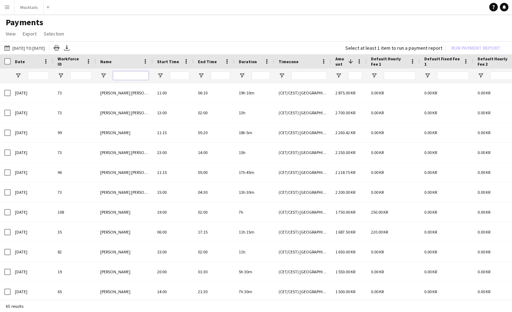
click at [130, 76] on input "Name Filter Input" at bounding box center [131, 75] width 36 height 9
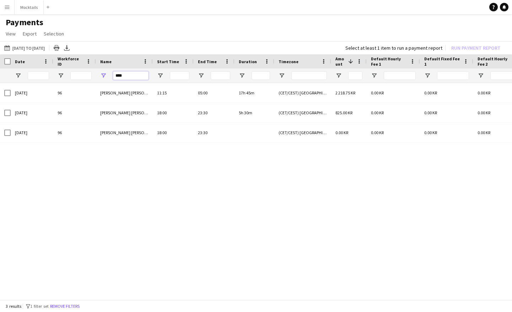
type input "****"
click at [225, 186] on div "04-09-2025 96 Lisa Garne Heller Petersen 11:15 05:00 17h 45m (CET/CEST) Copenha…" at bounding box center [256, 192] width 512 height 218
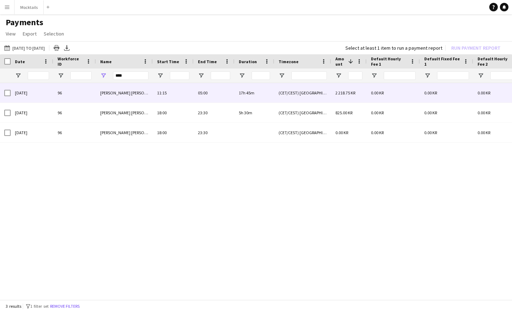
click at [344, 94] on span "2 218.75 KR" at bounding box center [345, 92] width 20 height 5
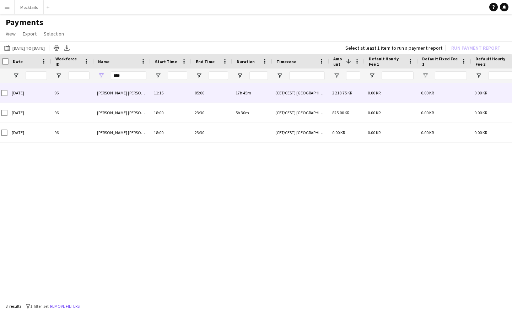
scroll to position [0, 5]
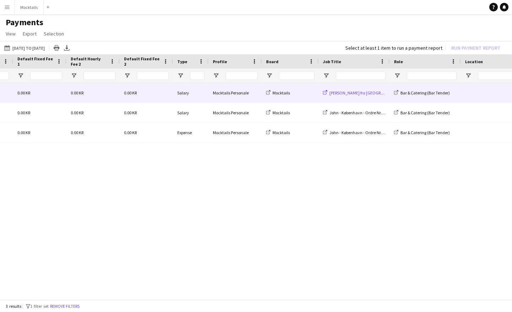
click at [369, 94] on span "[PERSON_NAME] fra [GEOGRAPHIC_DATA] til [GEOGRAPHIC_DATA]" at bounding box center [389, 92] width 120 height 5
click at [309, 94] on div "Mocktails" at bounding box center [290, 93] width 57 height 20
click at [301, 90] on div "Mocktails" at bounding box center [290, 93] width 57 height 20
click at [169, 89] on div "0.00 KR" at bounding box center [146, 93] width 53 height 20
click at [50, 91] on div "0.00 KR" at bounding box center [39, 93] width 53 height 20
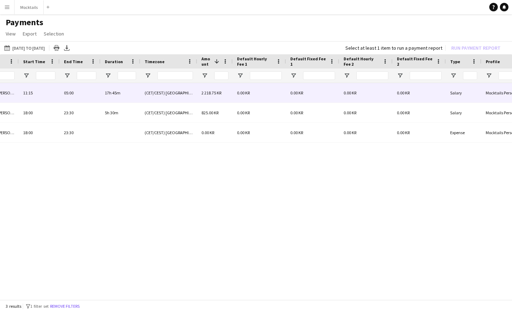
click at [214, 95] on span "2 218.75 KR" at bounding box center [211, 92] width 20 height 5
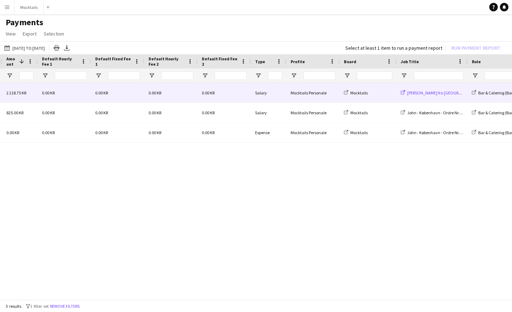
click at [447, 94] on span "[PERSON_NAME] fra [GEOGRAPHIC_DATA] til [GEOGRAPHIC_DATA]" at bounding box center [467, 92] width 120 height 5
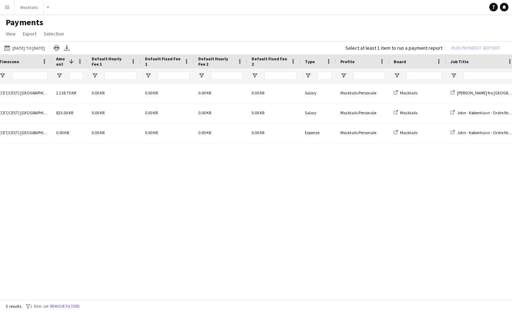
scroll to position [0, 267]
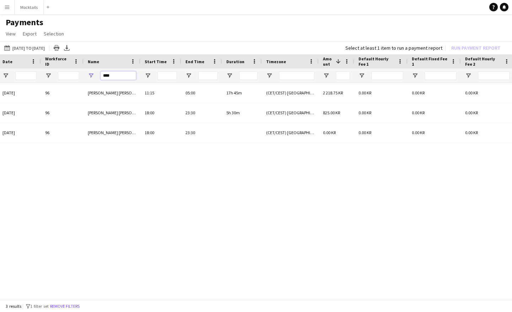
click at [121, 76] on input "****" at bounding box center [118, 75] width 36 height 9
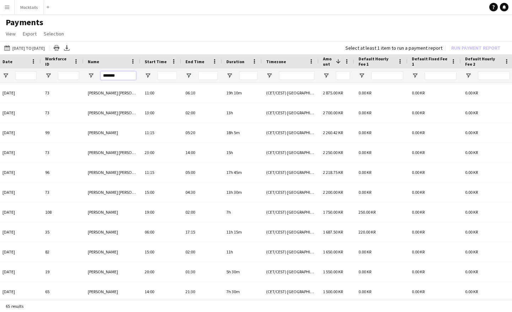
type input "*******"
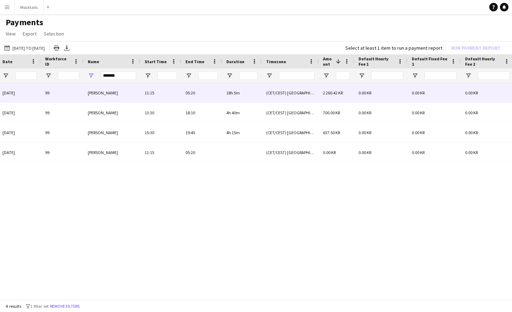
click at [101, 93] on span "[PERSON_NAME]" at bounding box center [103, 92] width 30 height 5
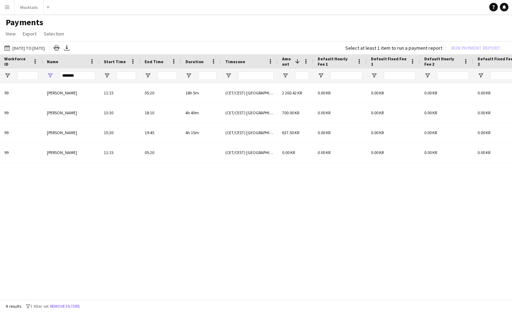
scroll to position [0, 78]
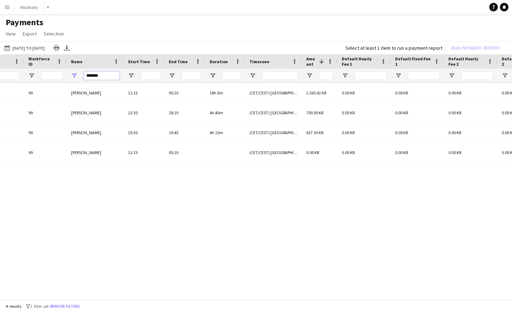
click at [97, 76] on input "*******" at bounding box center [102, 75] width 36 height 9
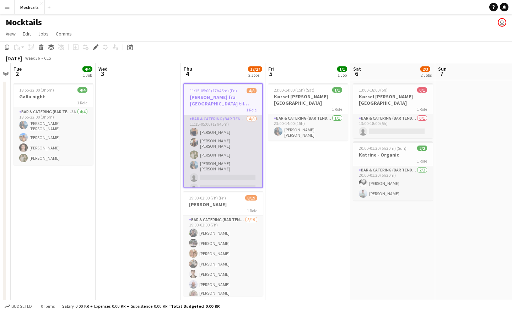
click at [234, 146] on app-card-role "Bar & Catering (Bar Tender) [DATE] 11:15-05:00 (17h45m) [PERSON_NAME] [PERSON_N…" at bounding box center [223, 165] width 78 height 100
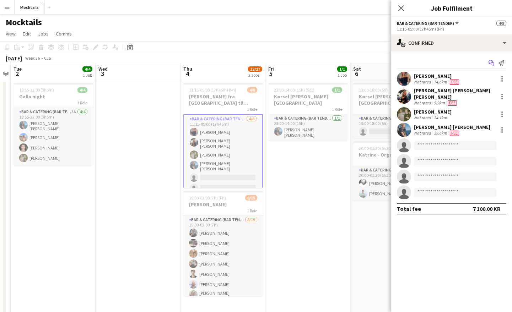
click at [492, 62] on icon at bounding box center [490, 62] width 4 height 4
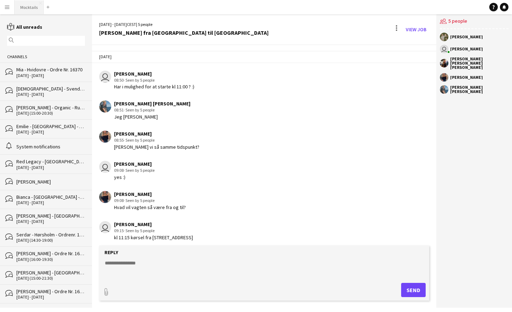
click at [27, 8] on button "Mocktails Close" at bounding box center [29, 7] width 29 height 14
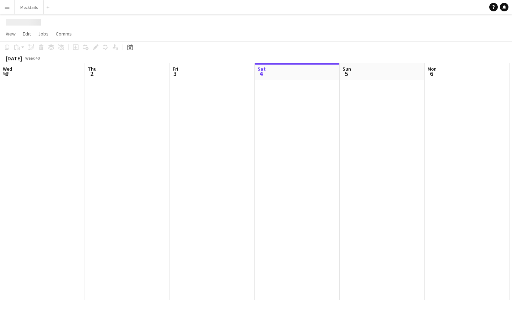
scroll to position [0, 170]
click at [7, 10] on app-icon "Menu" at bounding box center [7, 7] width 6 height 6
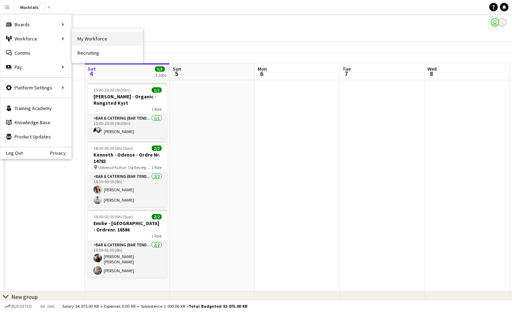
click at [82, 34] on link "My Workforce" at bounding box center [107, 39] width 71 height 14
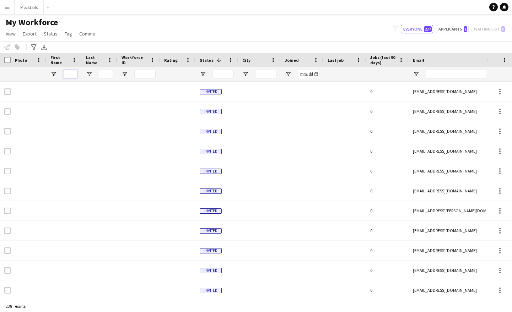
click at [71, 73] on input "First Name Filter Input" at bounding box center [70, 74] width 14 height 9
type input "*******"
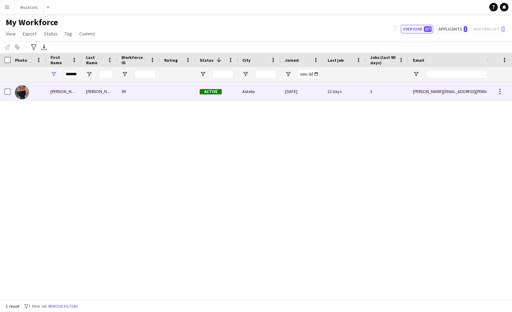
click at [82, 93] on div "Herlin burghoff" at bounding box center [100, 92] width 36 height 20
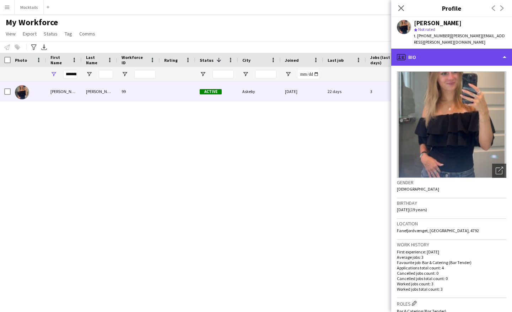
click at [467, 54] on div "profile Bio" at bounding box center [451, 57] width 121 height 17
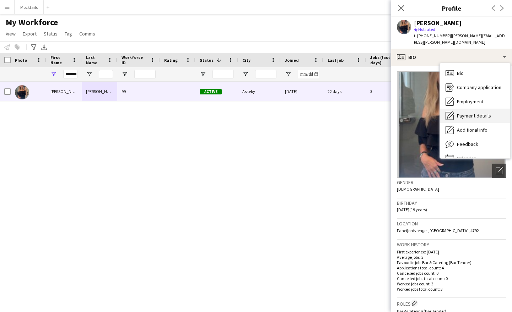
click at [481, 113] on span "Payment details" at bounding box center [474, 116] width 34 height 6
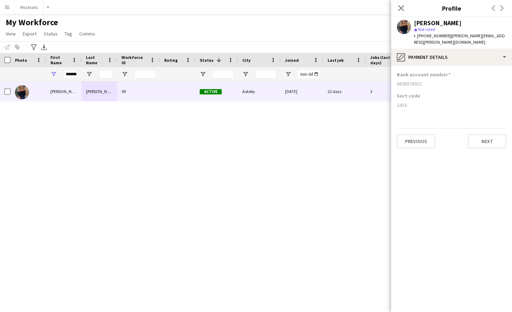
click at [403, 102] on div "2433" at bounding box center [451, 105] width 109 height 6
copy div "2433"
click at [405, 81] on div "6898876932" at bounding box center [451, 84] width 109 height 6
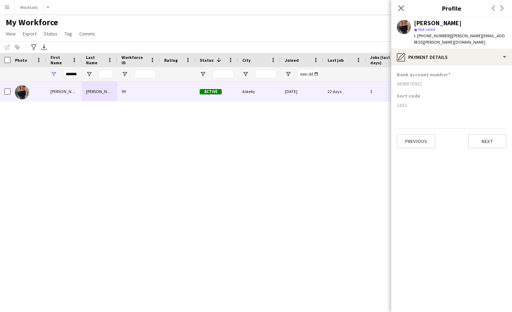
copy div "6898876932"
drag, startPoint x: 414, startPoint y: 24, endPoint x: 490, endPoint y: 24, distance: 76.3
click at [490, 24] on app-profile-header "Vanessa Herlin burghoff star Not rated t. +4521250084 | vanessa@herlin.dk" at bounding box center [451, 33] width 121 height 32
copy div "[PERSON_NAME]"
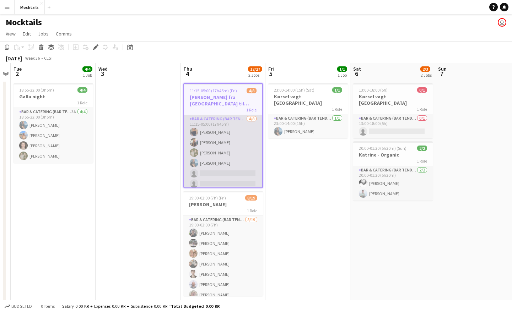
click at [232, 146] on app-card-role "Bar & Catering (Bar Tender) [DATE] 11:15-05:00 (17h45m) [PERSON_NAME] [PERSON_N…" at bounding box center [223, 163] width 78 height 96
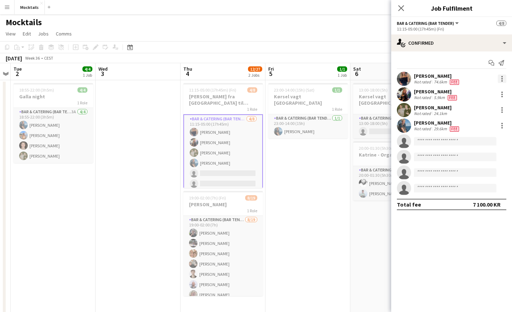
click at [503, 79] on div at bounding box center [501, 79] width 9 height 9
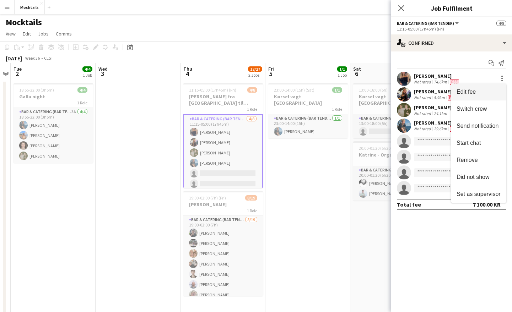
click at [486, 91] on span "Edit fee" at bounding box center [478, 92] width 44 height 6
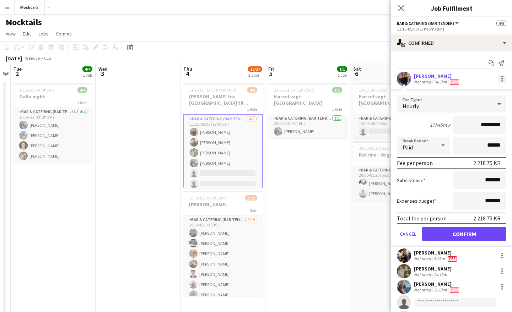
click at [501, 77] on div at bounding box center [501, 79] width 9 height 9
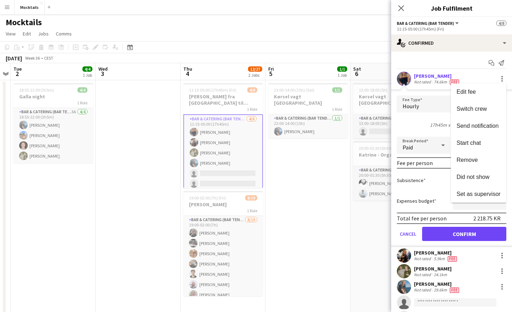
click at [440, 62] on div at bounding box center [256, 156] width 512 height 312
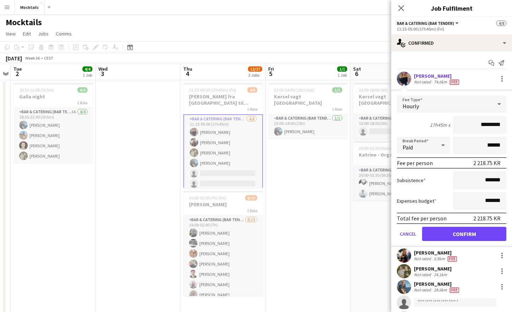
click at [440, 62] on div "Start chat Send notification" at bounding box center [451, 63] width 109 height 12
click at [230, 156] on app-card-role "Bar & Catering (Bar Tender) [DATE] 11:15-05:00 (17h45m) [PERSON_NAME] [PERSON_N…" at bounding box center [223, 163] width 80 height 98
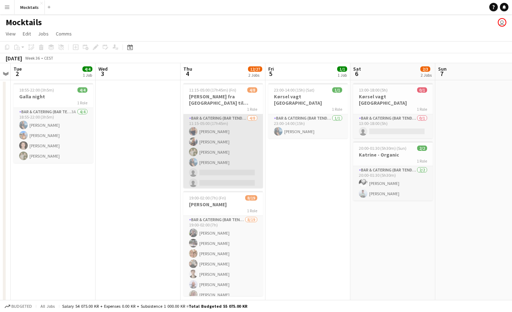
click at [225, 148] on app-card-role "Bar & Catering (Bar Tender) [DATE] 11:15-05:00 (17h45m) [PERSON_NAME] [PERSON_N…" at bounding box center [223, 162] width 80 height 96
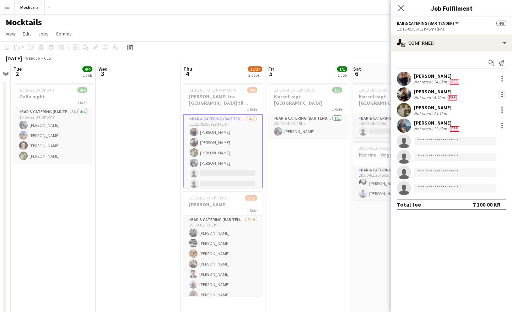
click at [502, 93] on div at bounding box center [501, 94] width 9 height 9
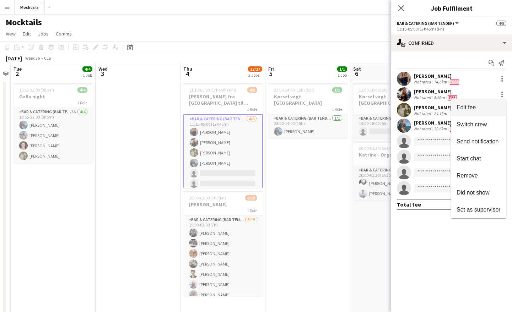
click at [484, 108] on span "Edit fee" at bounding box center [478, 107] width 44 height 6
